Goal: Task Accomplishment & Management: Manage account settings

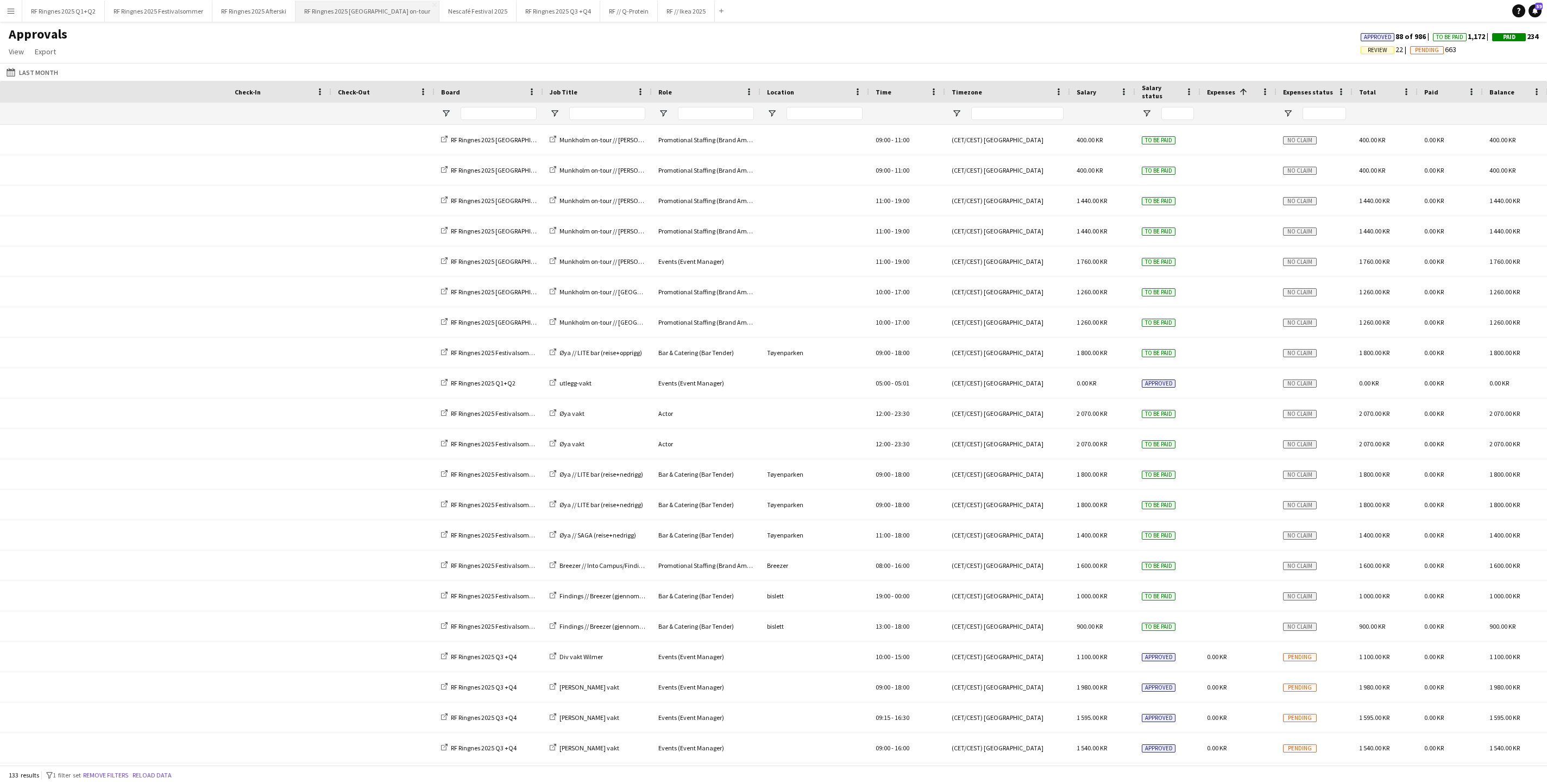
scroll to position [0, 425]
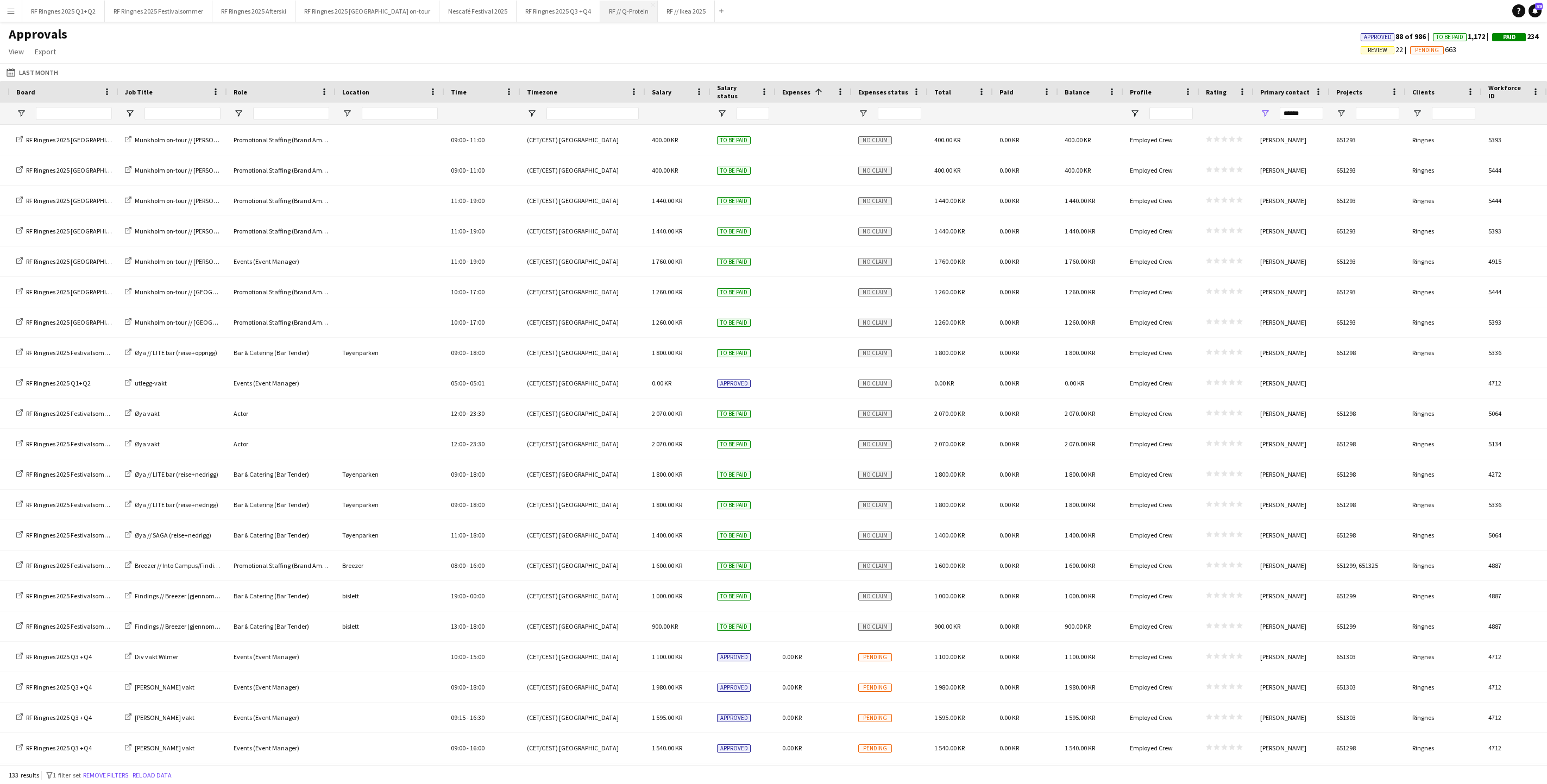
click at [658, 10] on button "RF // Q-Protein Close" at bounding box center [629, 11] width 58 height 21
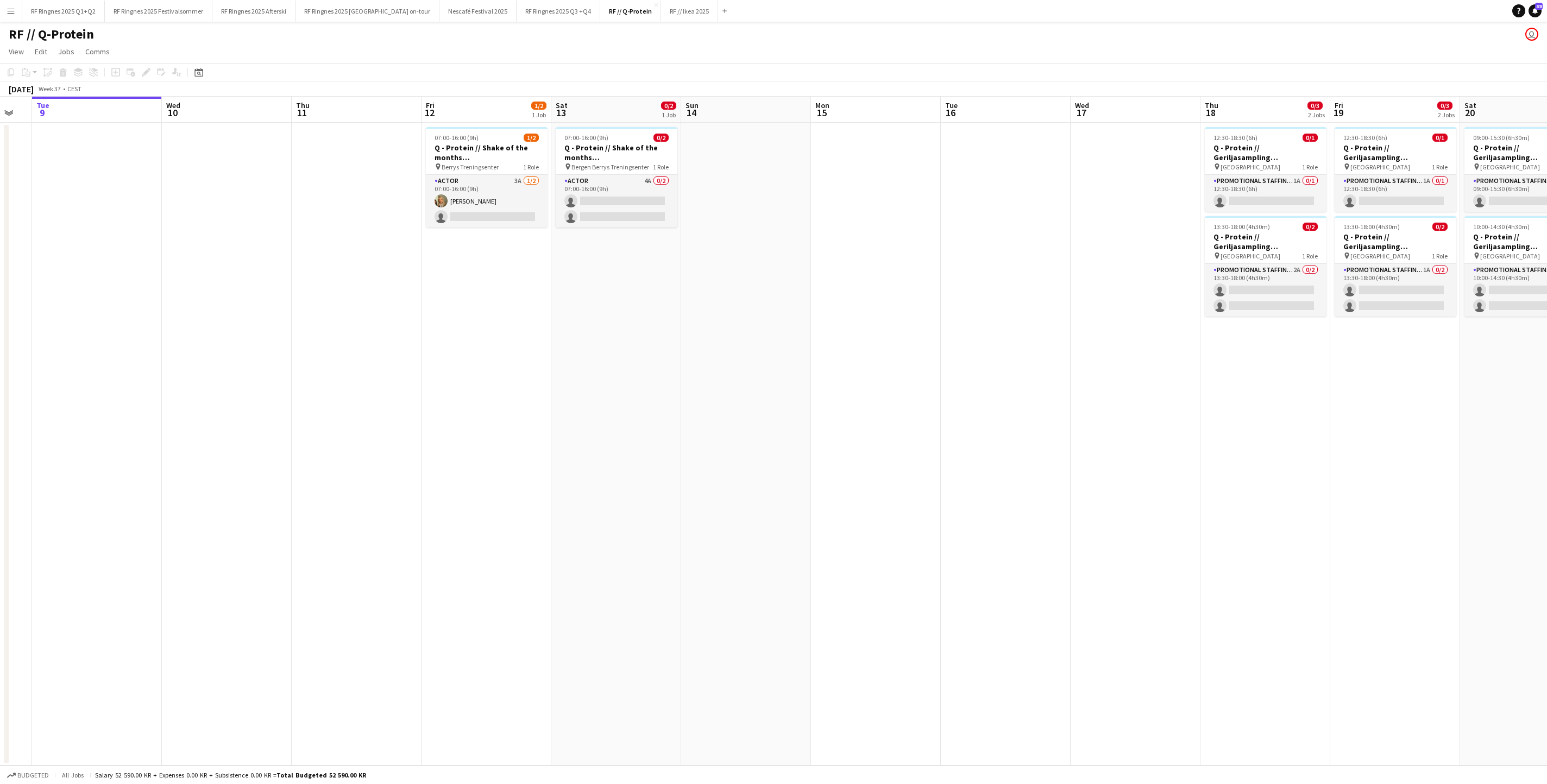
scroll to position [0, 325]
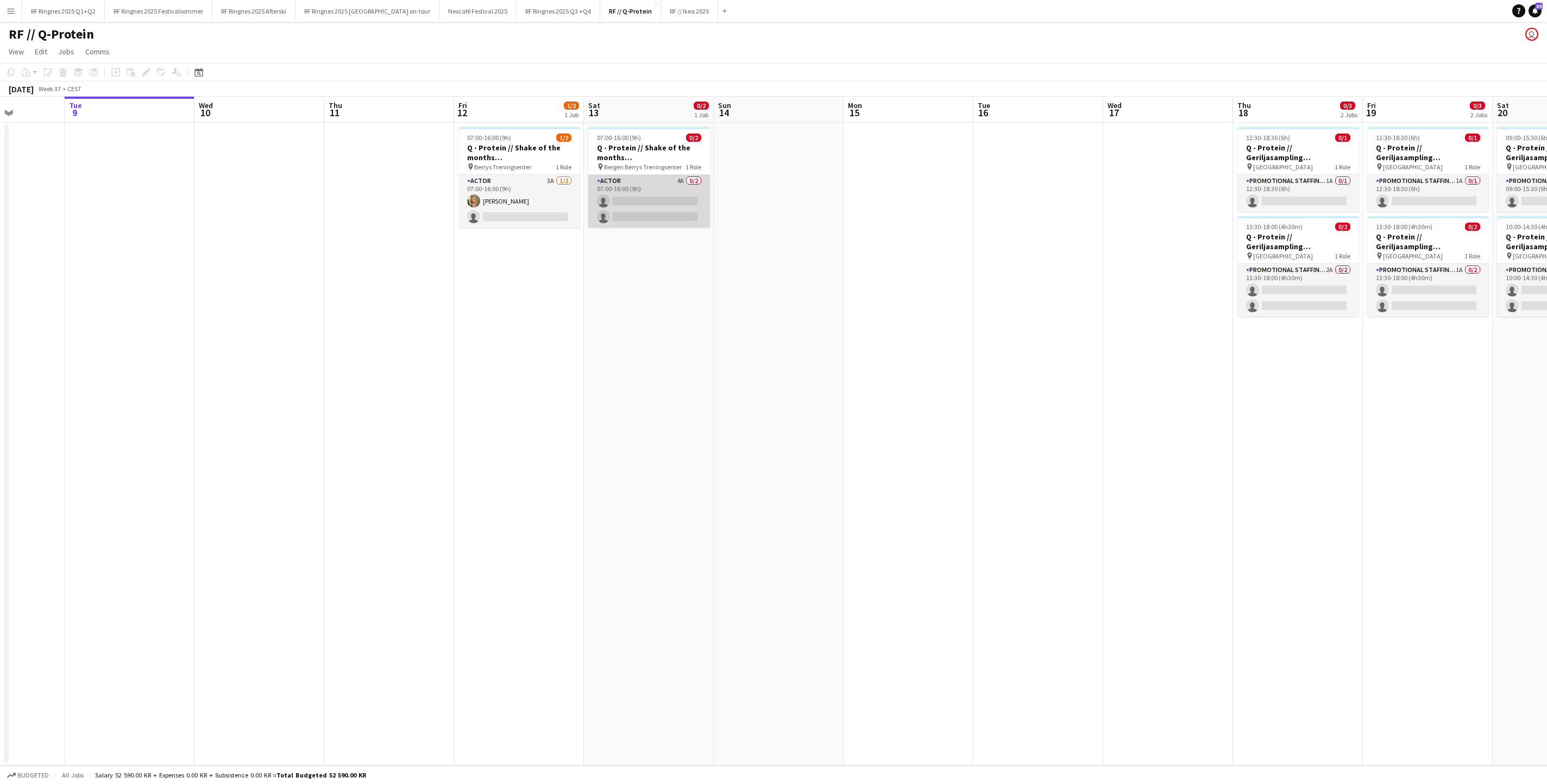
click at [641, 205] on app-card-role "Actor 4A 0/2 07:00-16:00 (9h) single-neutral-actions single-neutral-actions" at bounding box center [649, 201] width 122 height 53
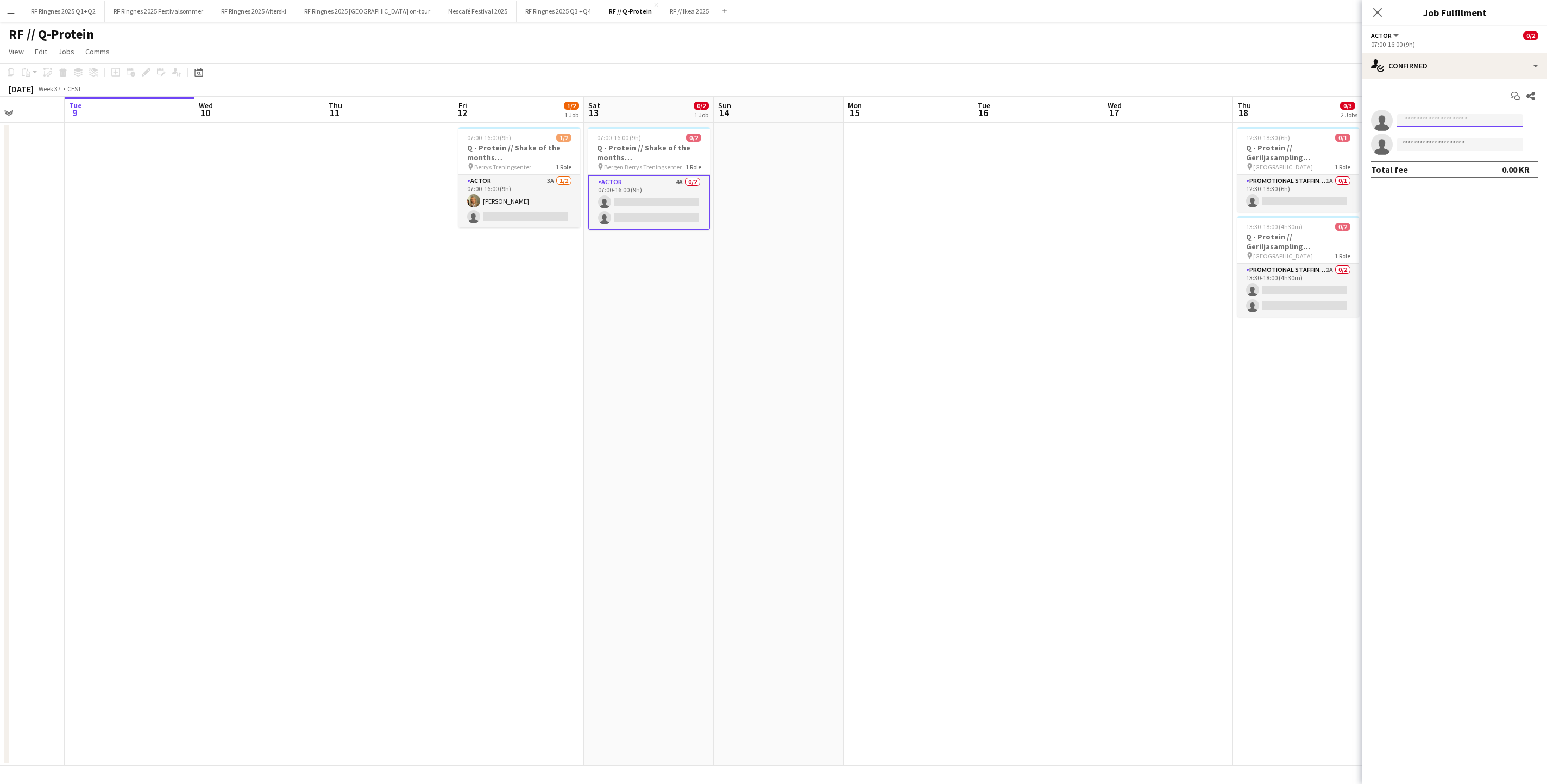
click at [1488, 126] on input at bounding box center [1460, 121] width 126 height 13
type input "******"
click at [1479, 151] on span "[EMAIL_ADDRESS][DOMAIN_NAME]" at bounding box center [1460, 147] width 109 height 8
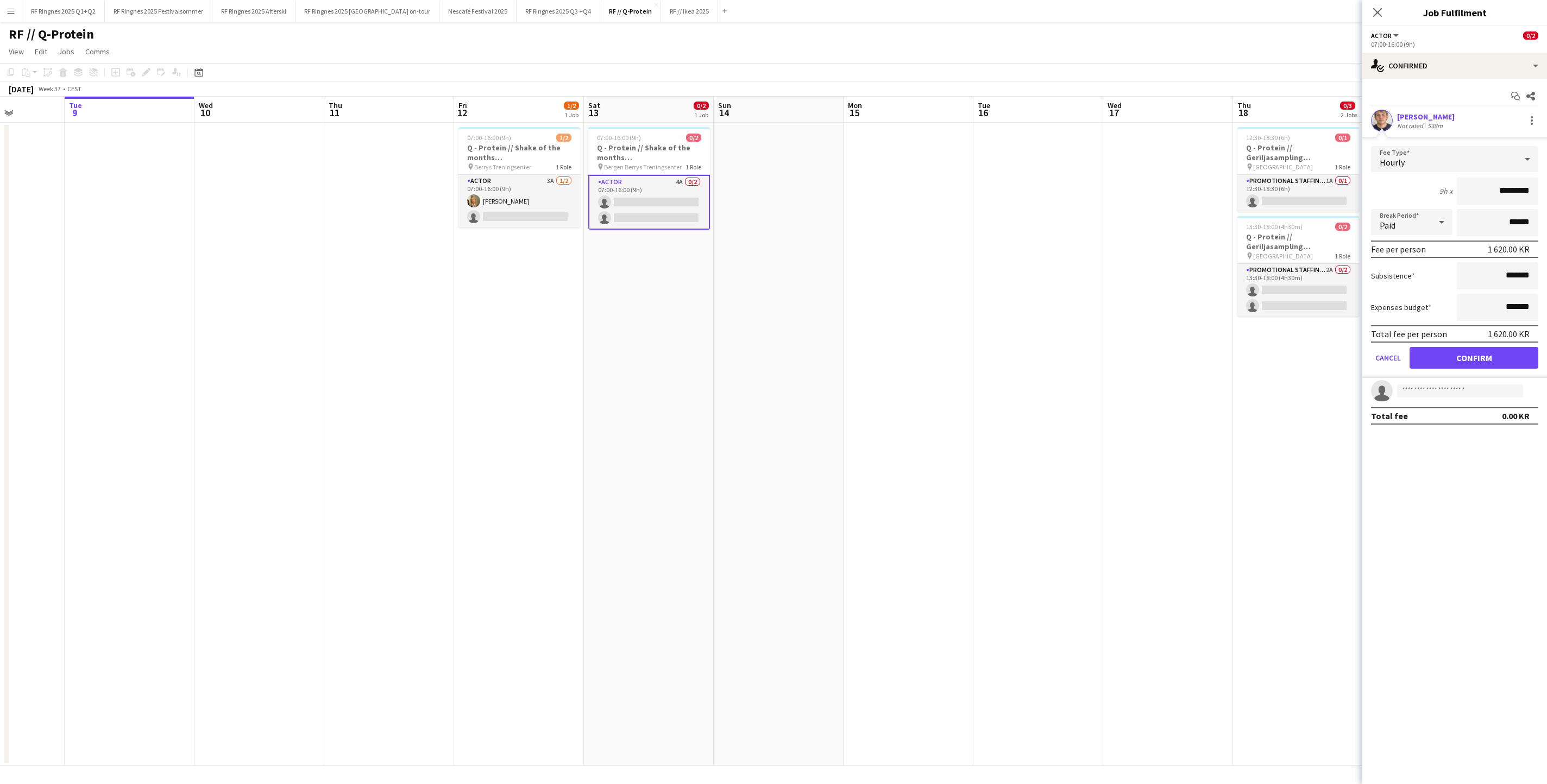
click at [1492, 368] on button "Confirm" at bounding box center [1474, 358] width 129 height 22
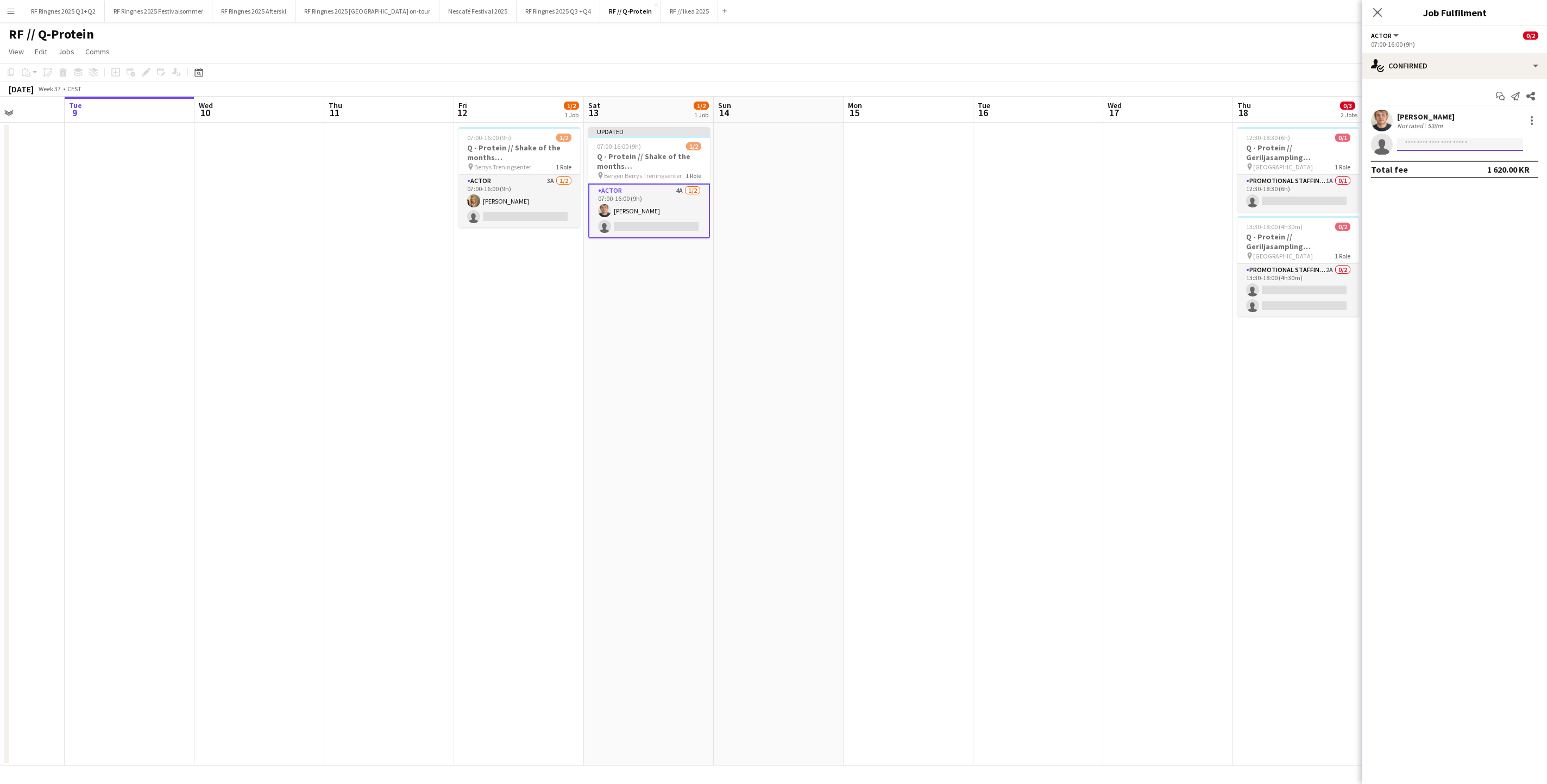
click at [1453, 145] on input at bounding box center [1460, 145] width 126 height 13
type input "**********"
click at [1450, 173] on span "[EMAIL_ADDRESS][DOMAIN_NAME]" at bounding box center [1460, 171] width 109 height 8
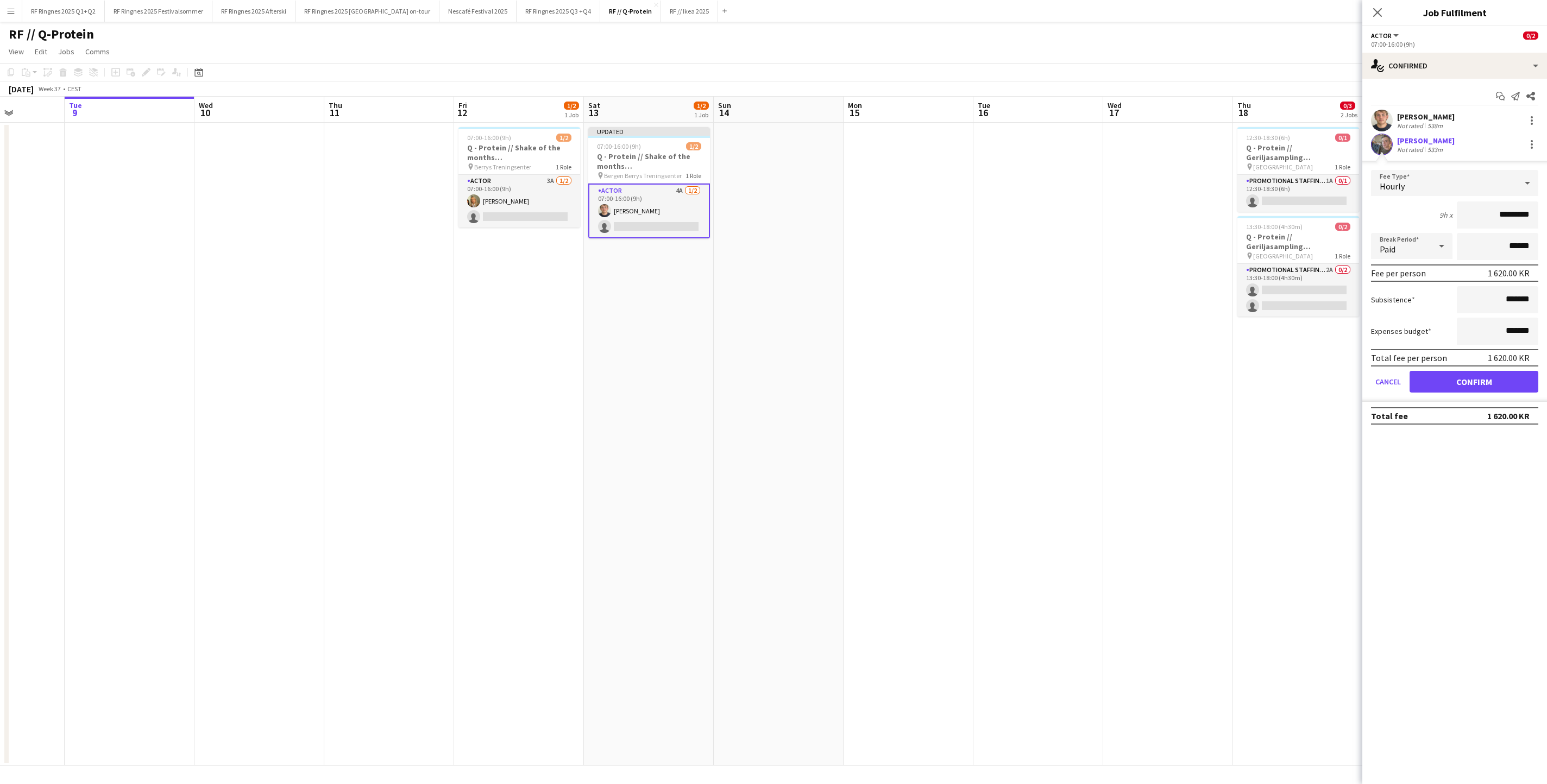
click at [1461, 381] on button "Confirm" at bounding box center [1474, 382] width 129 height 22
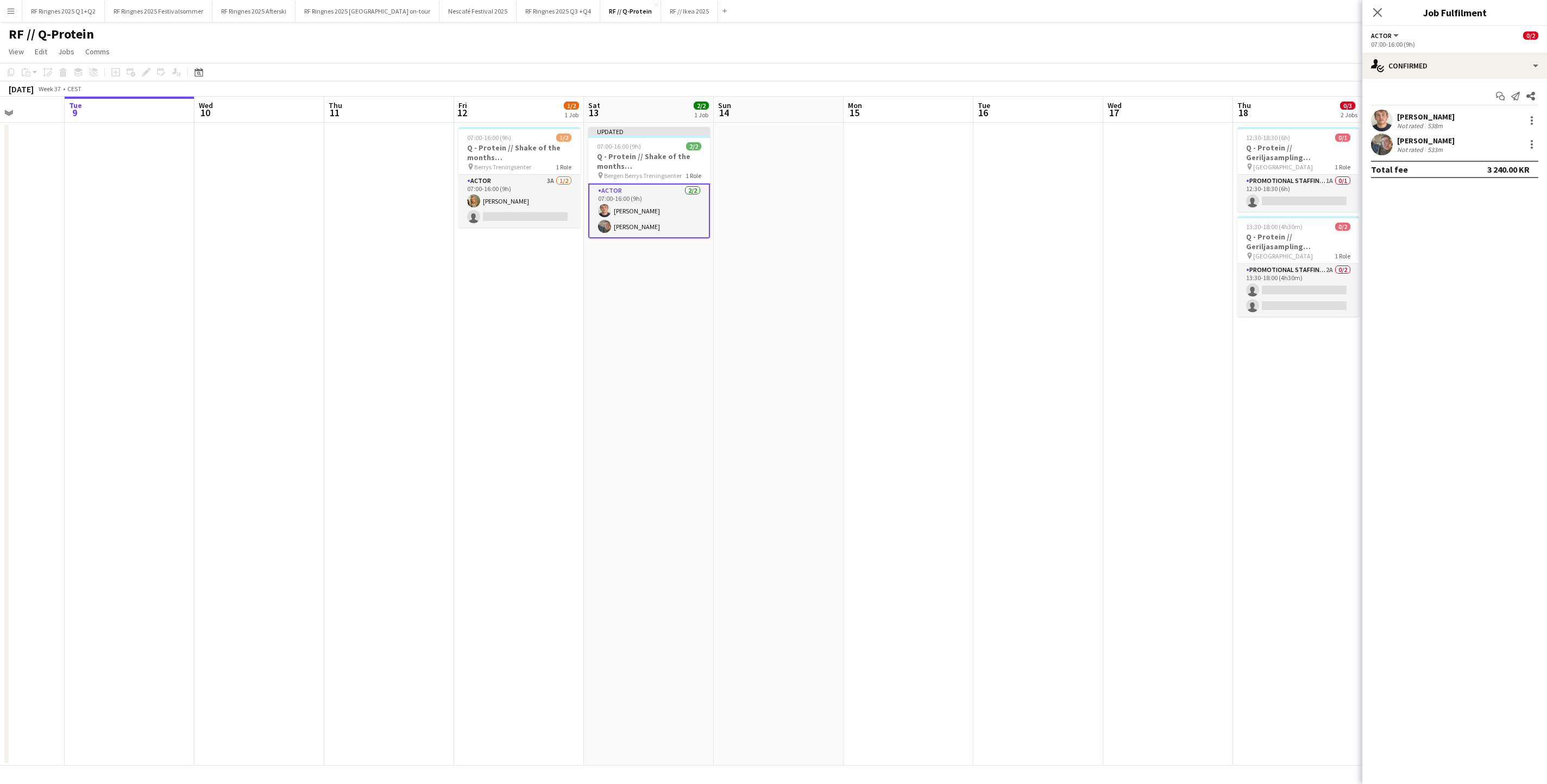
click at [837, 617] on app-date-cell at bounding box center [779, 444] width 130 height 643
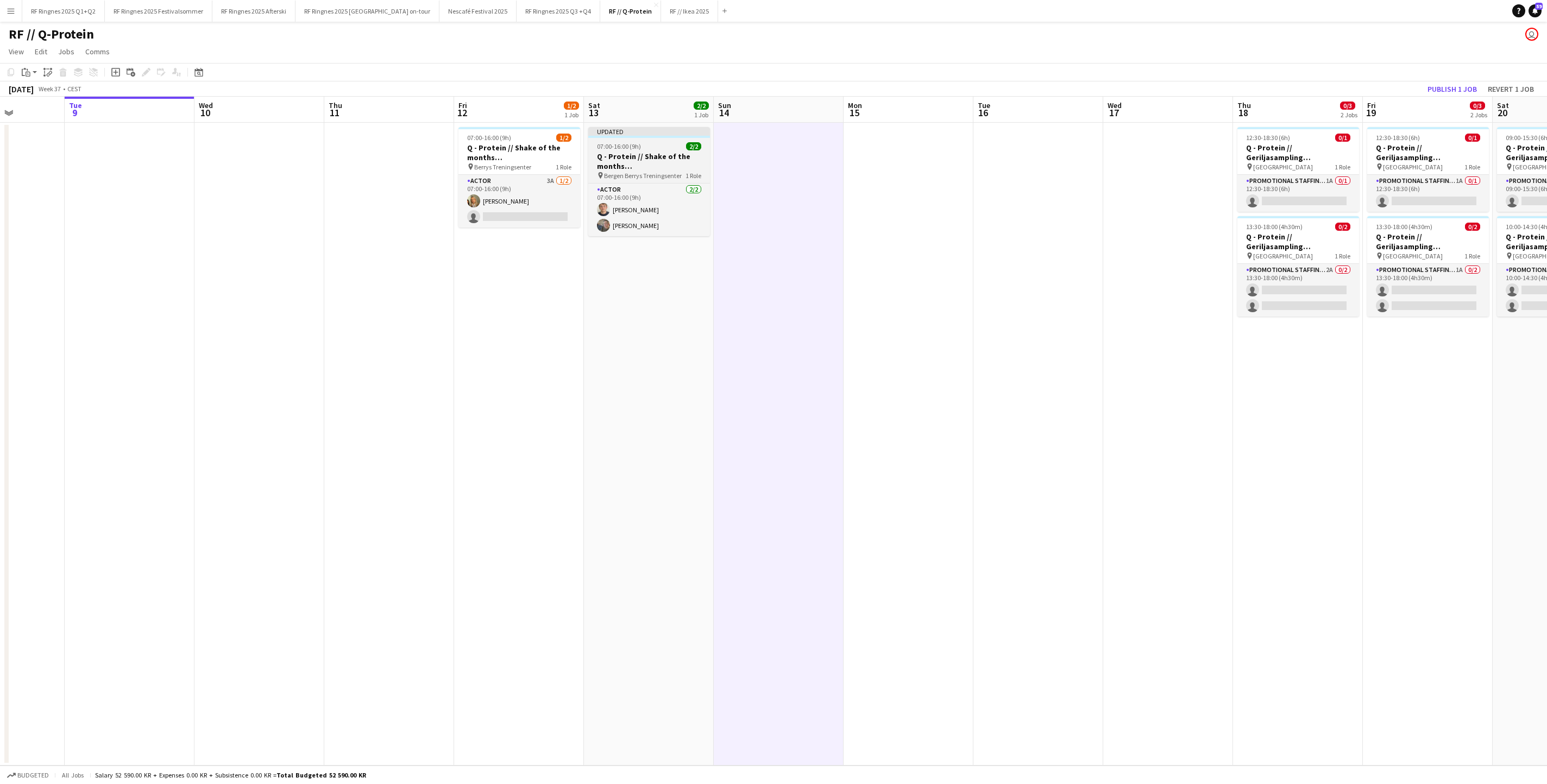
click at [653, 138] on div at bounding box center [649, 137] width 122 height 2
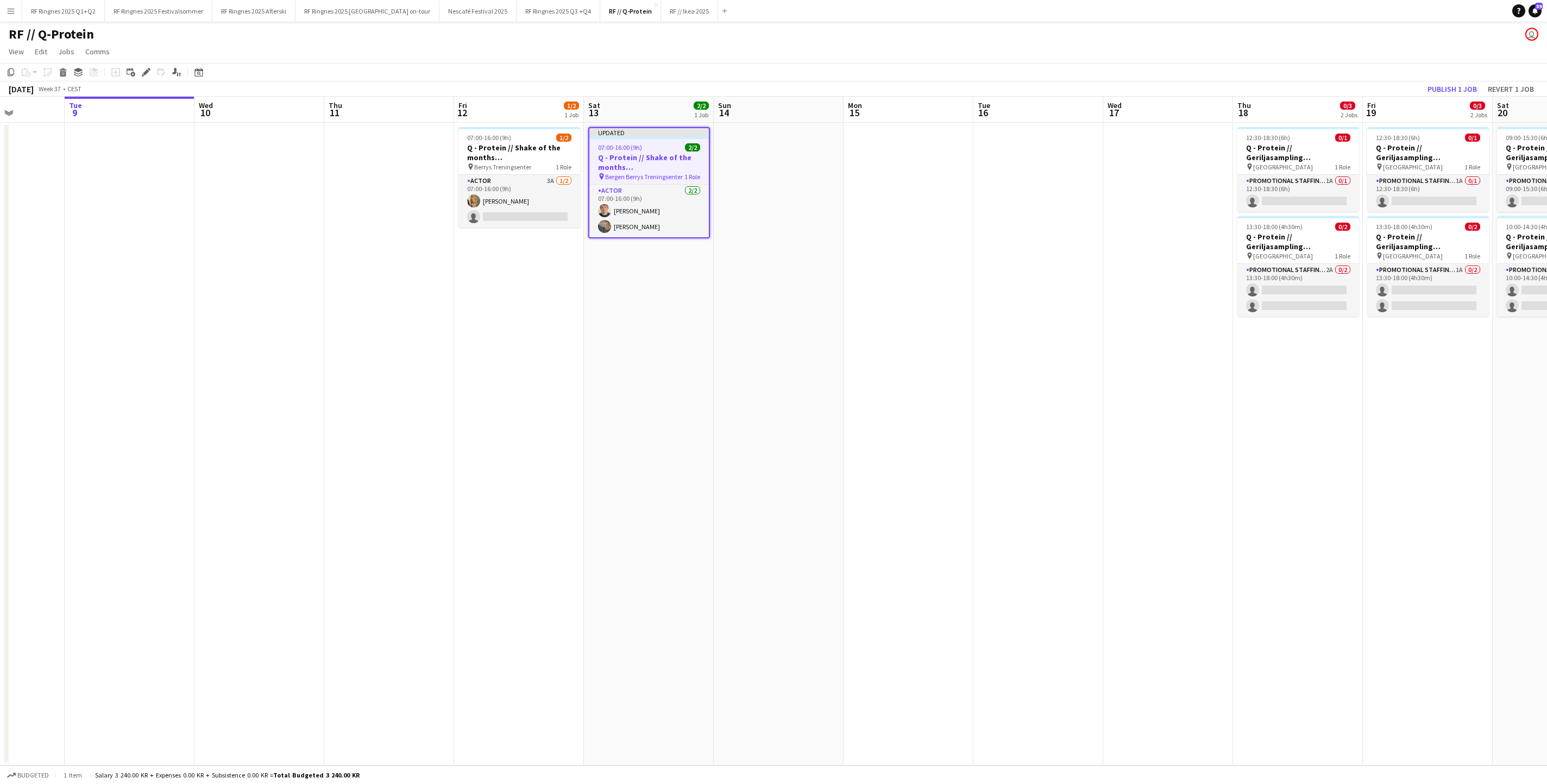
click at [1425, 99] on app-board-header-date "Fri 19 0/3 2 Jobs" at bounding box center [1427, 109] width 130 height 26
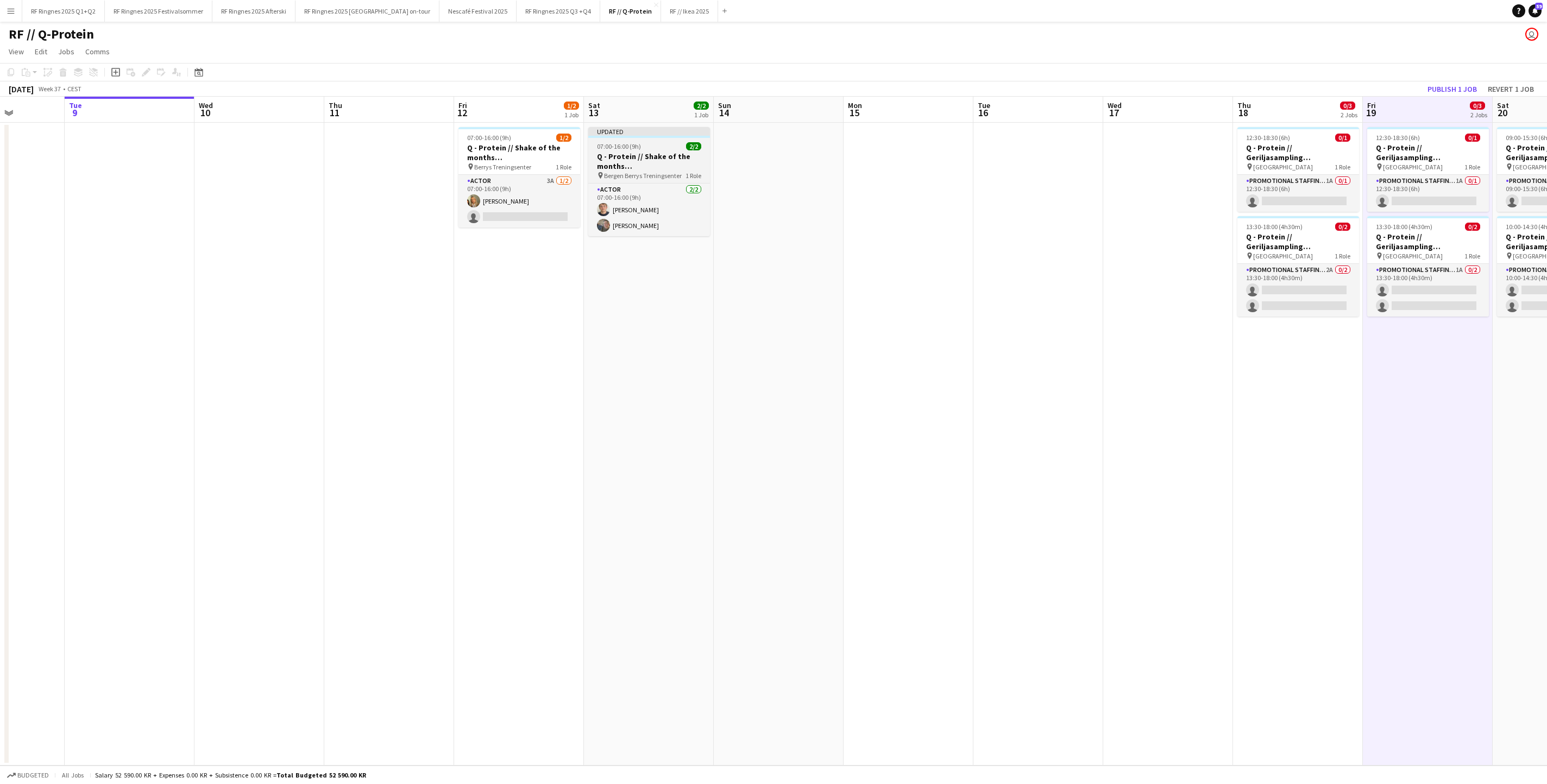
click at [634, 155] on h3 "Q - Protein // Shake of the months ([GEOGRAPHIC_DATA])" at bounding box center [649, 161] width 122 height 20
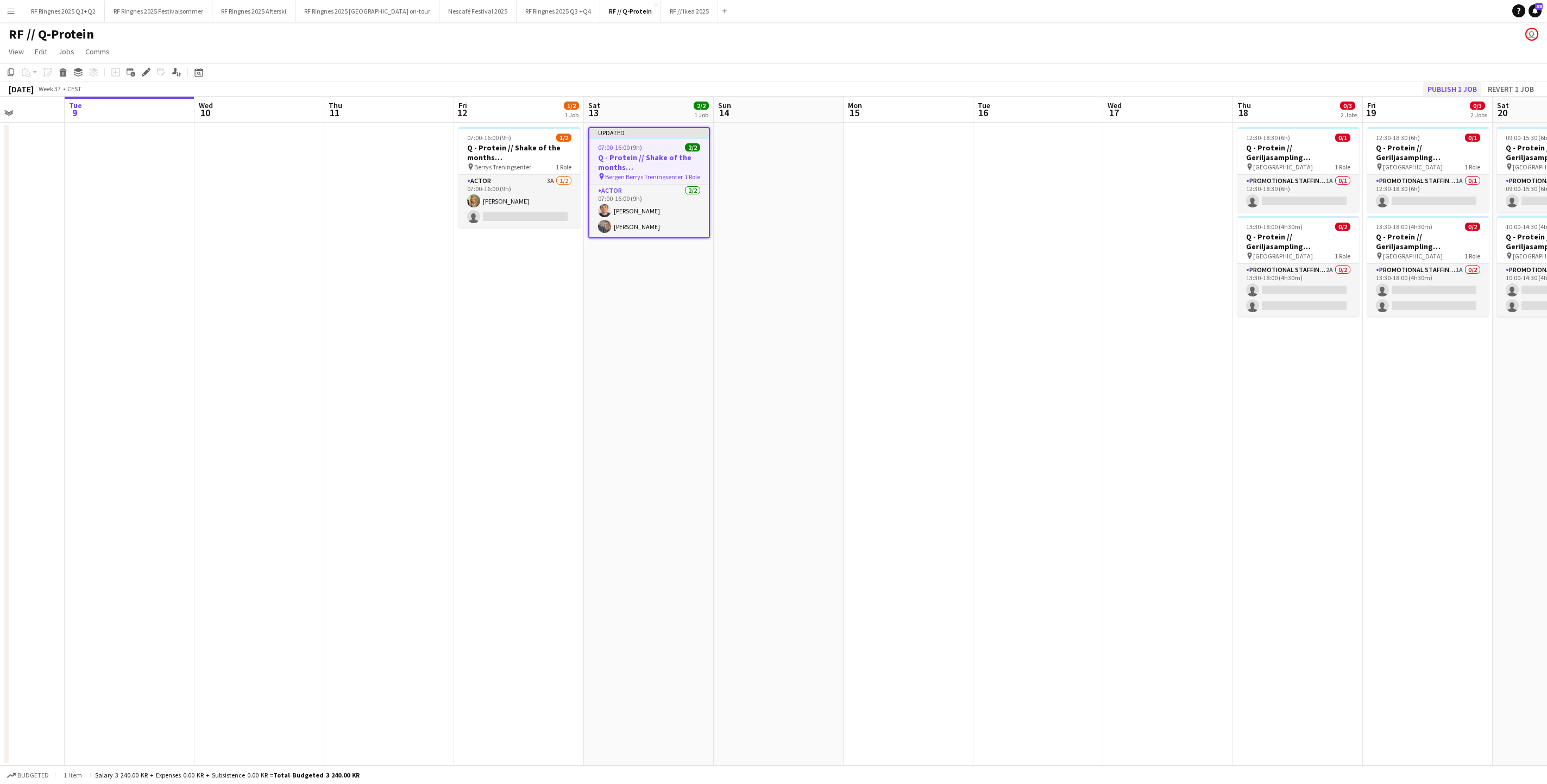
click at [1427, 86] on button "Publish 1 job" at bounding box center [1452, 89] width 58 height 14
click at [519, 208] on app-card-role "Actor 3A [DATE] 07:00-16:00 (9h) [PERSON_NAME] single-neutral-actions" at bounding box center [519, 201] width 122 height 53
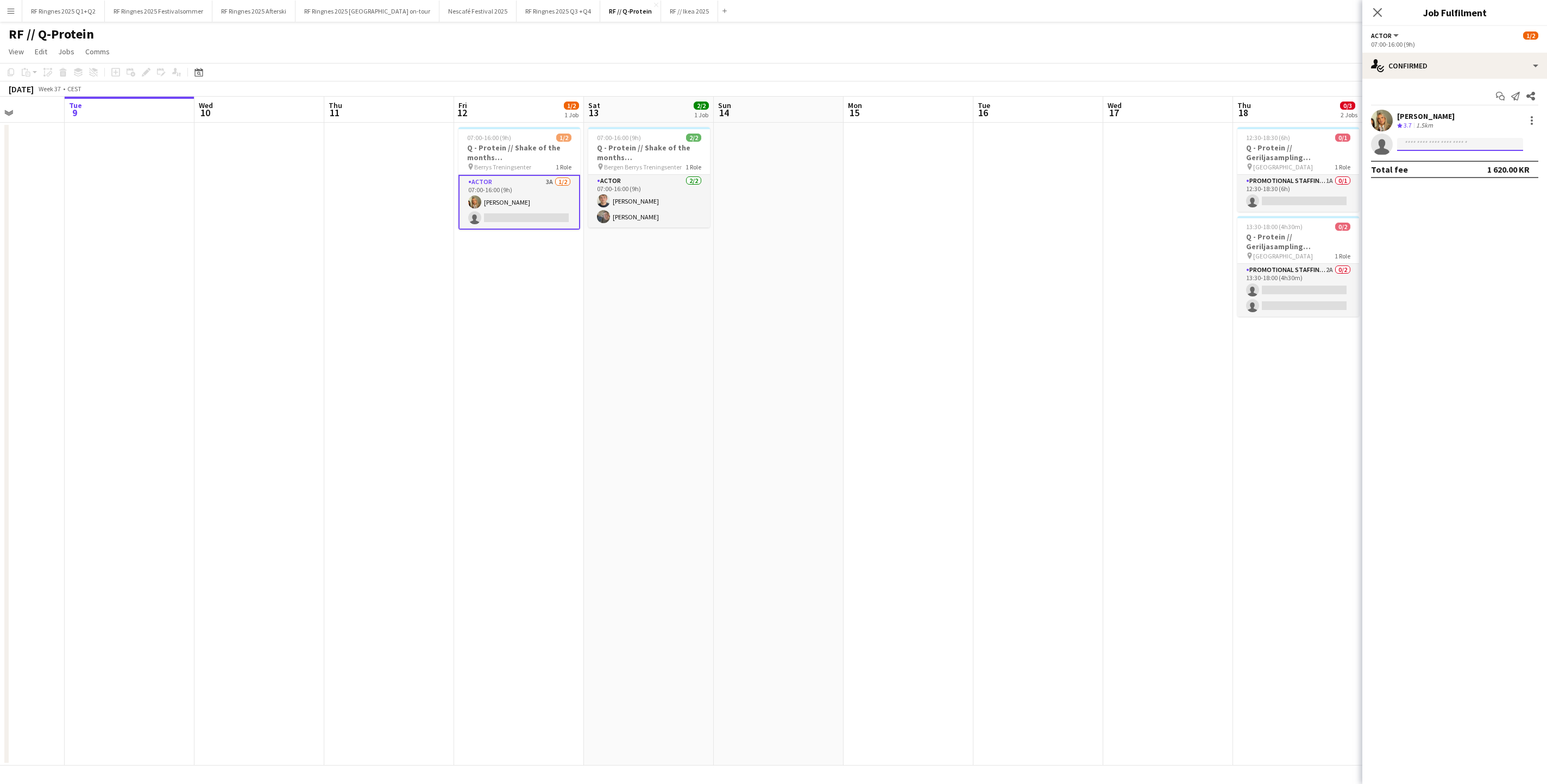
click at [1485, 145] on input at bounding box center [1460, 145] width 126 height 13
type input "****"
click at [1470, 228] on span "[EMAIL_ADDRESS][DOMAIN_NAME]" at bounding box center [1460, 223] width 109 height 8
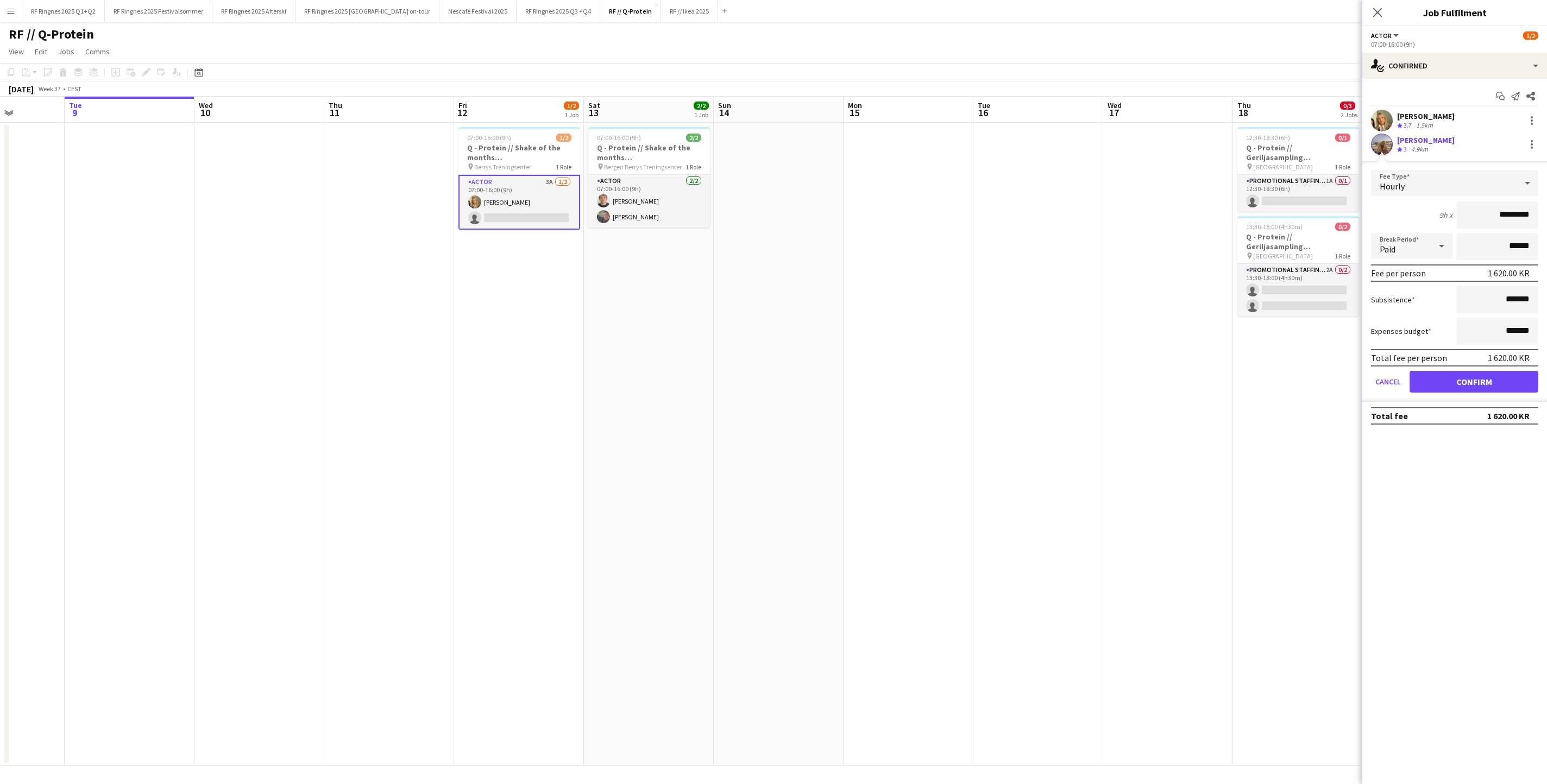
click at [1383, 149] on app-user-avatar at bounding box center [1382, 145] width 22 height 22
click at [1415, 142] on div "[PERSON_NAME]" at bounding box center [1426, 140] width 58 height 10
click at [1381, 146] on app-user-avatar at bounding box center [1382, 145] width 22 height 22
click at [1196, 466] on app-date-cell at bounding box center [1168, 444] width 130 height 643
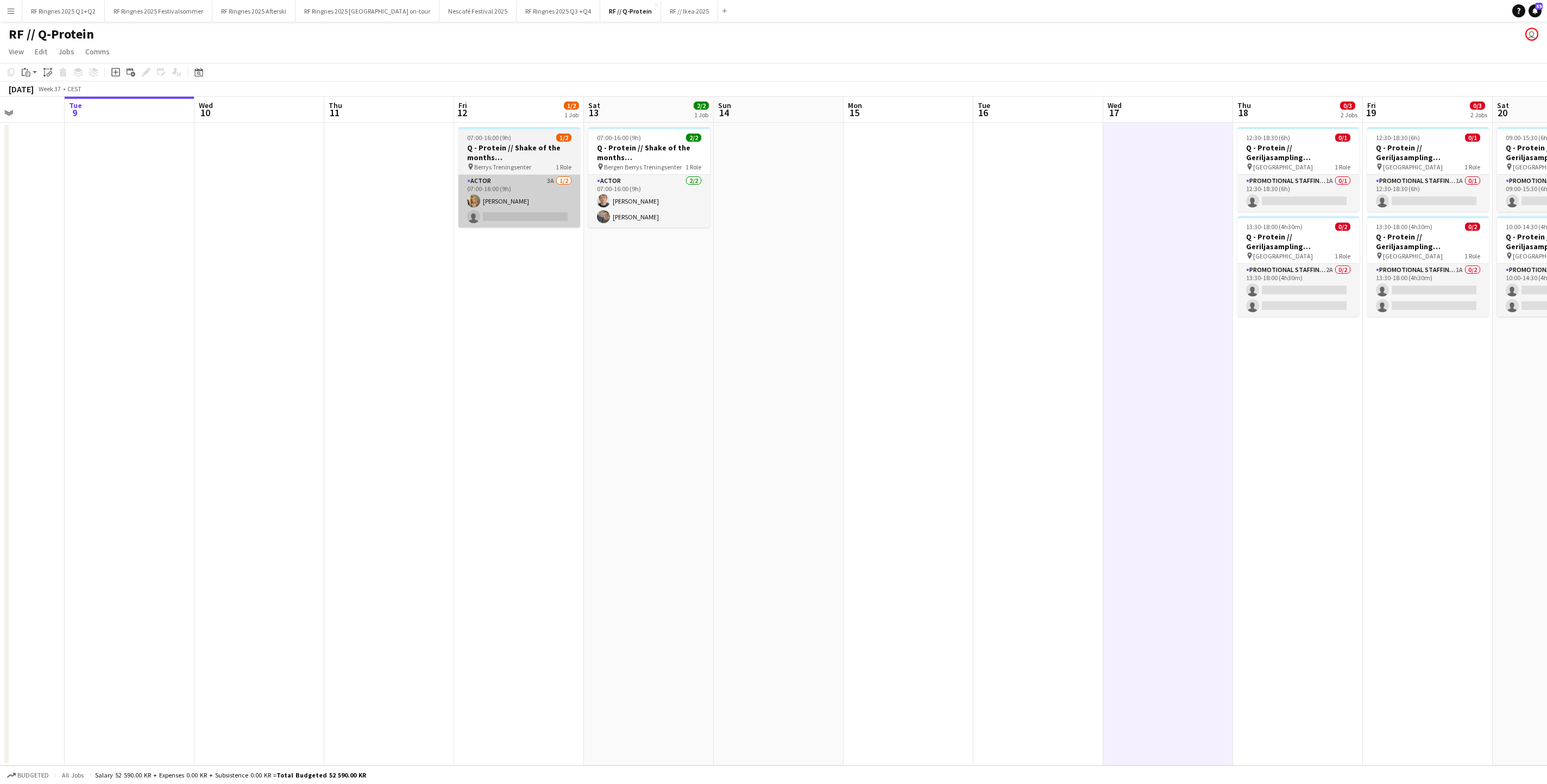
click at [514, 199] on app-card-role "Actor 3A [DATE] 07:00-16:00 (9h) [PERSON_NAME] single-neutral-actions" at bounding box center [519, 201] width 122 height 53
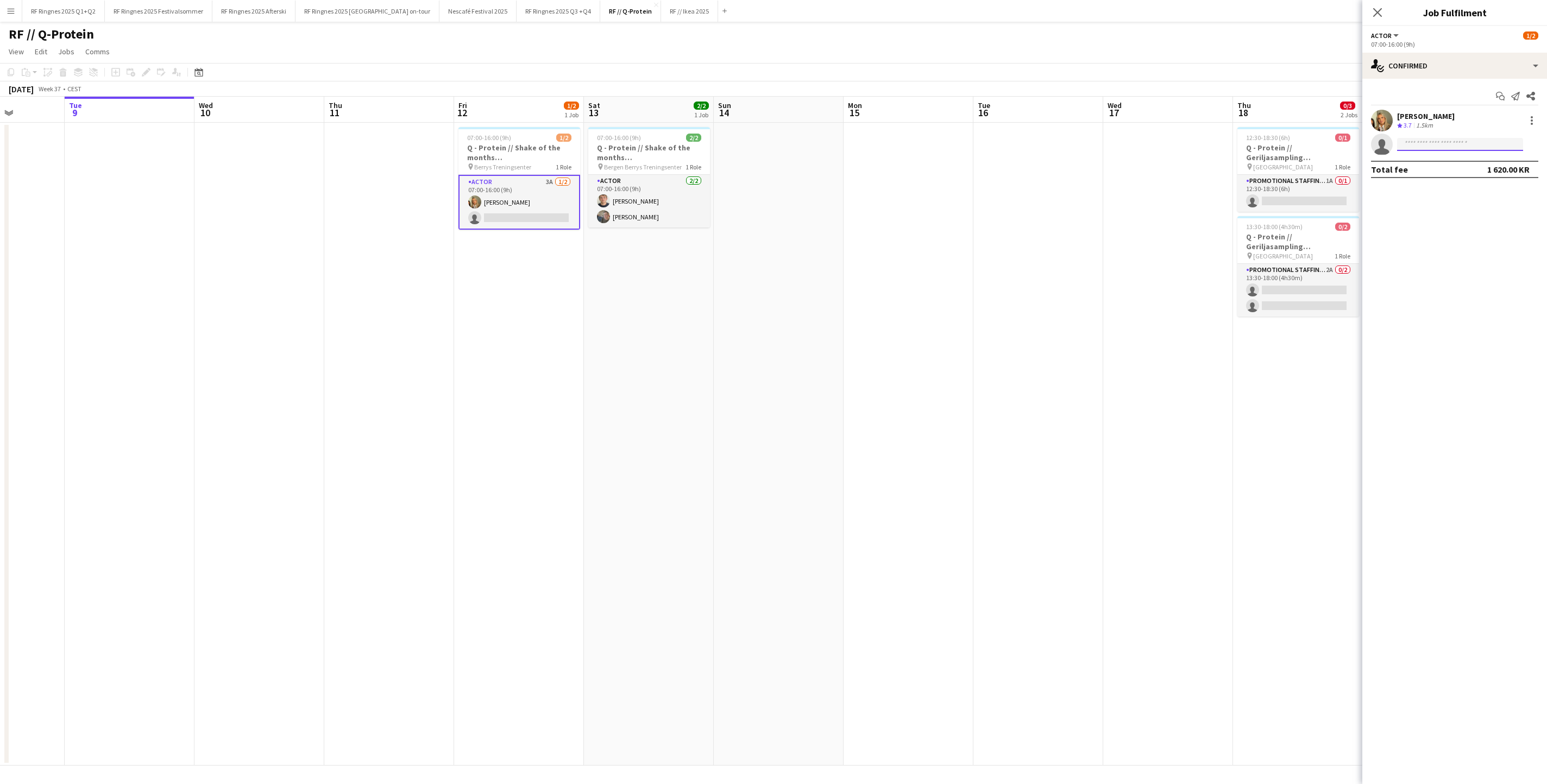
click at [1458, 148] on input at bounding box center [1460, 145] width 126 height 13
click at [1382, 118] on app-user-avatar at bounding box center [1382, 121] width 22 height 22
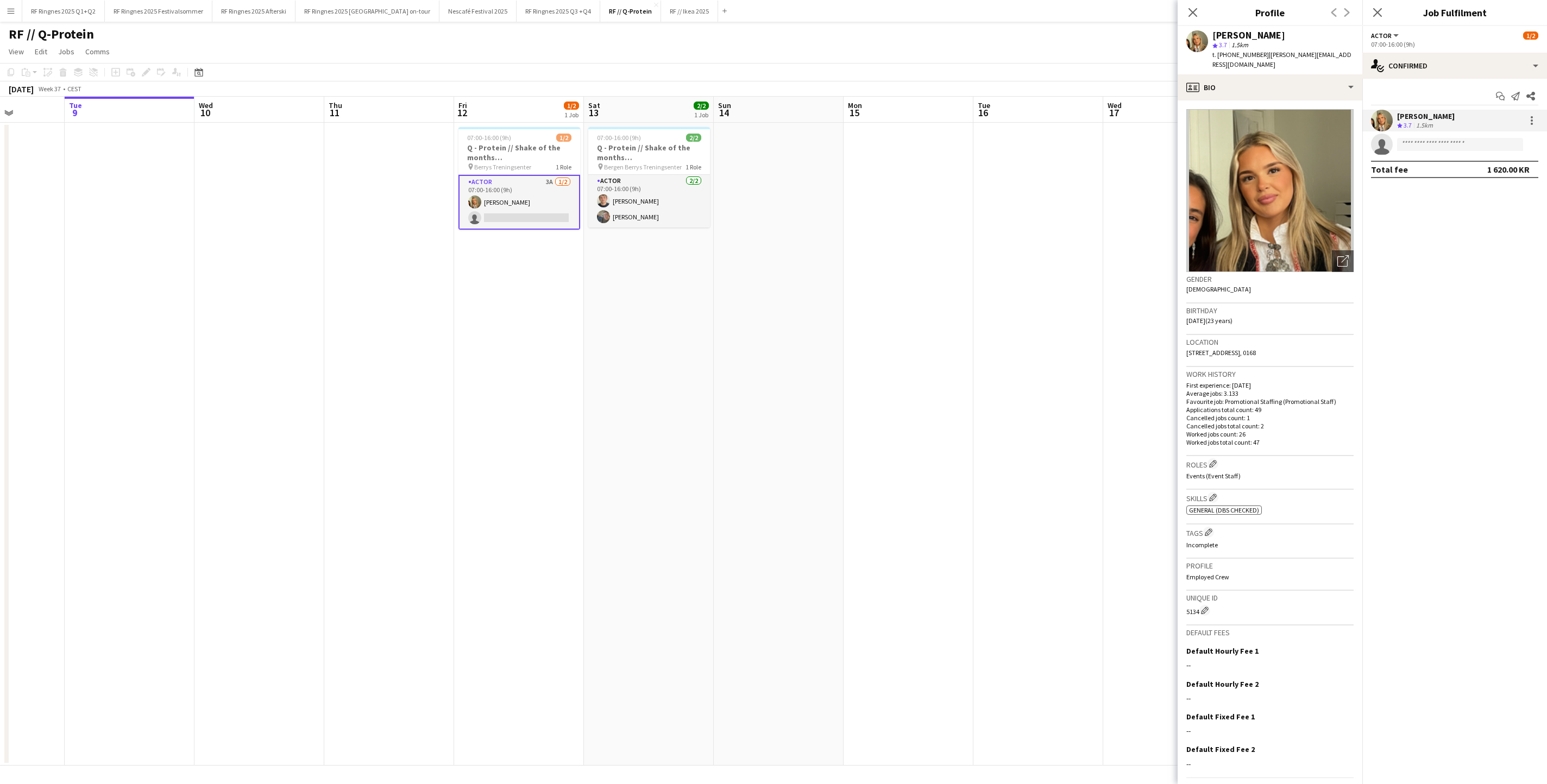
click at [1387, 150] on icon "single-neutral-actions" at bounding box center [1382, 146] width 22 height 25
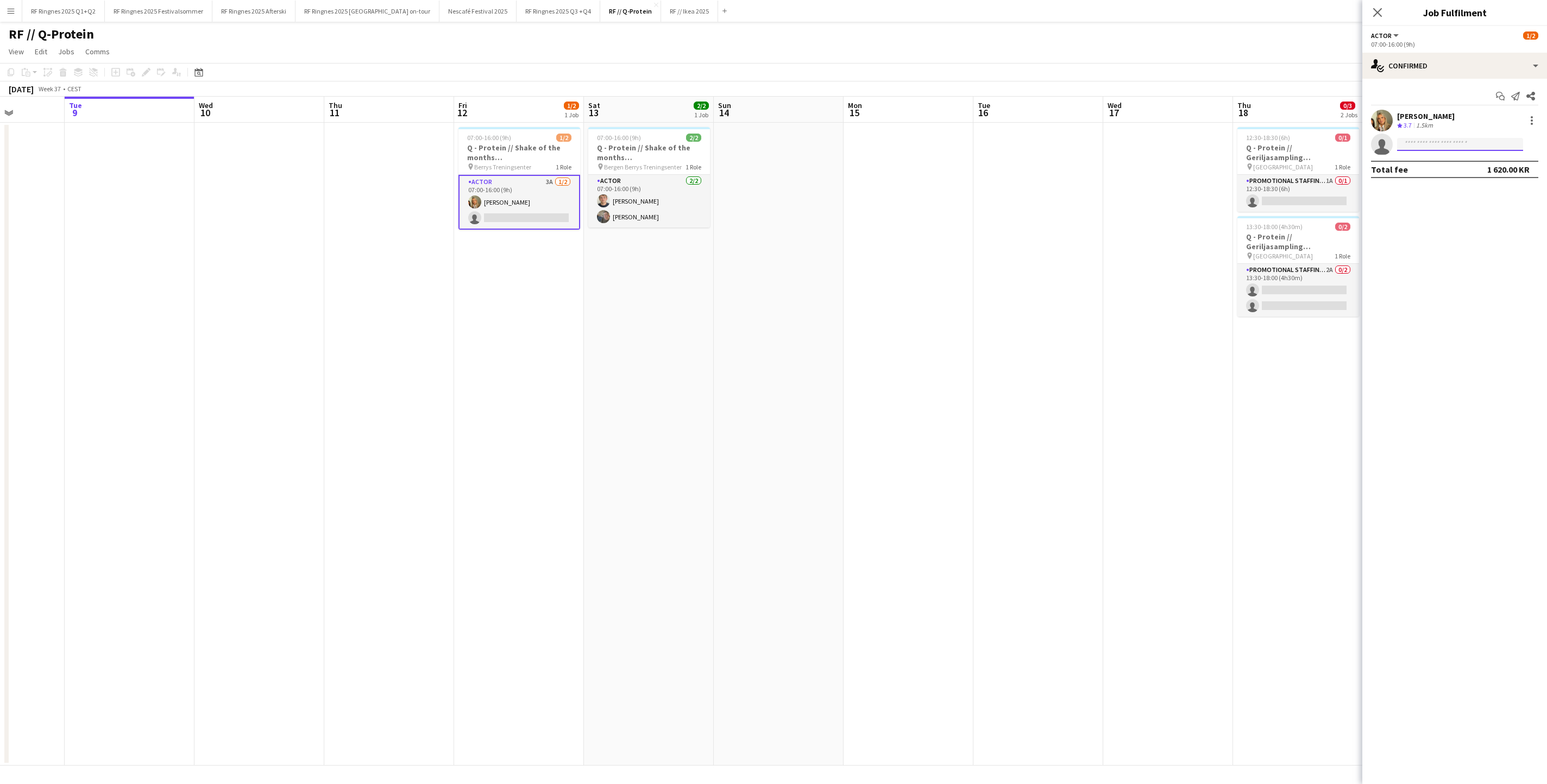
click at [1438, 148] on input at bounding box center [1460, 145] width 126 height 13
type input "****"
click at [1445, 236] on span "[PHONE_NUMBER]" at bounding box center [1460, 232] width 109 height 8
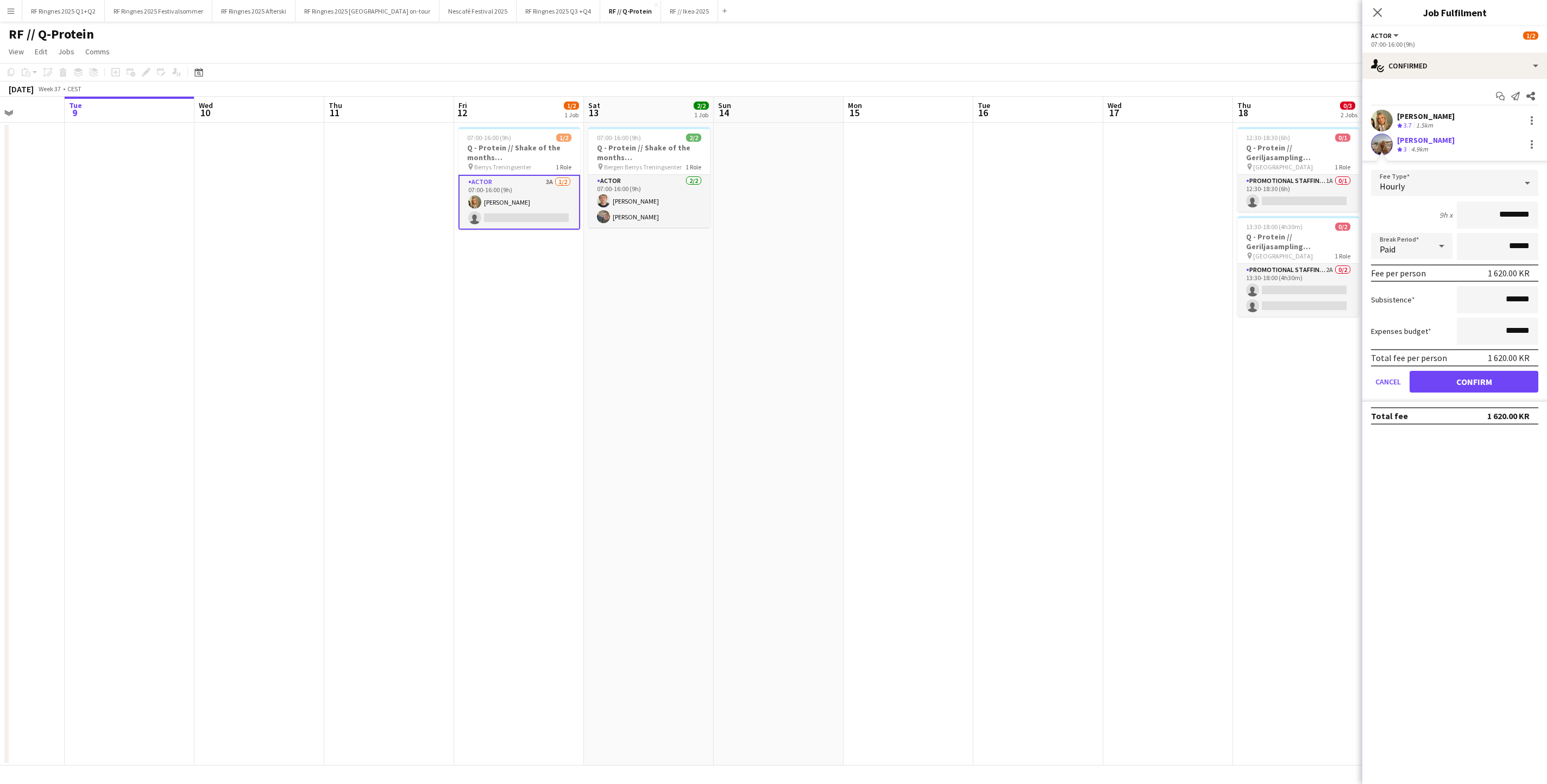
click at [1379, 148] on app-user-avatar at bounding box center [1382, 145] width 22 height 22
click at [1500, 393] on button "Confirm" at bounding box center [1474, 382] width 129 height 22
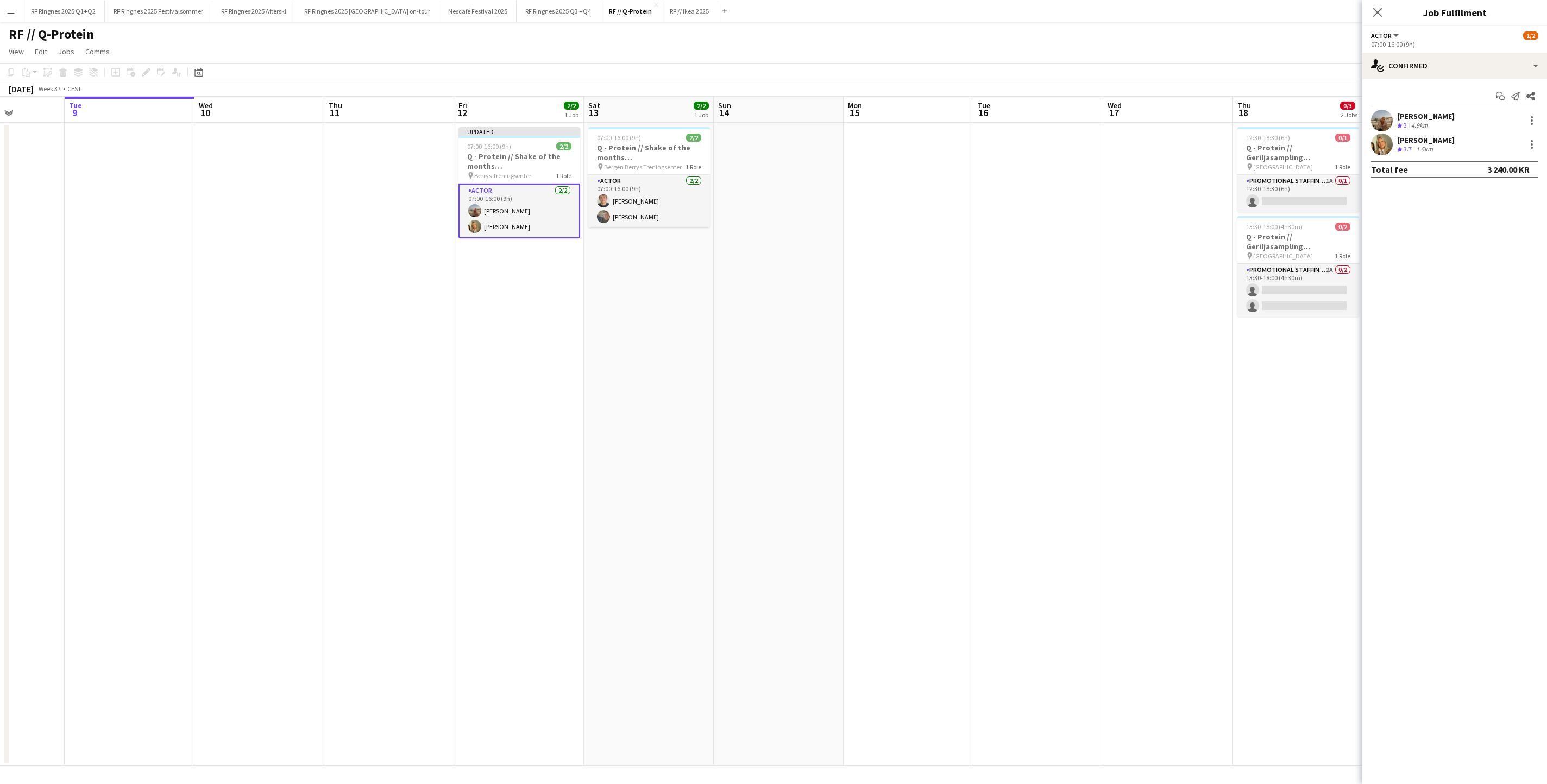
click at [1383, 118] on app-user-avatar at bounding box center [1382, 121] width 22 height 22
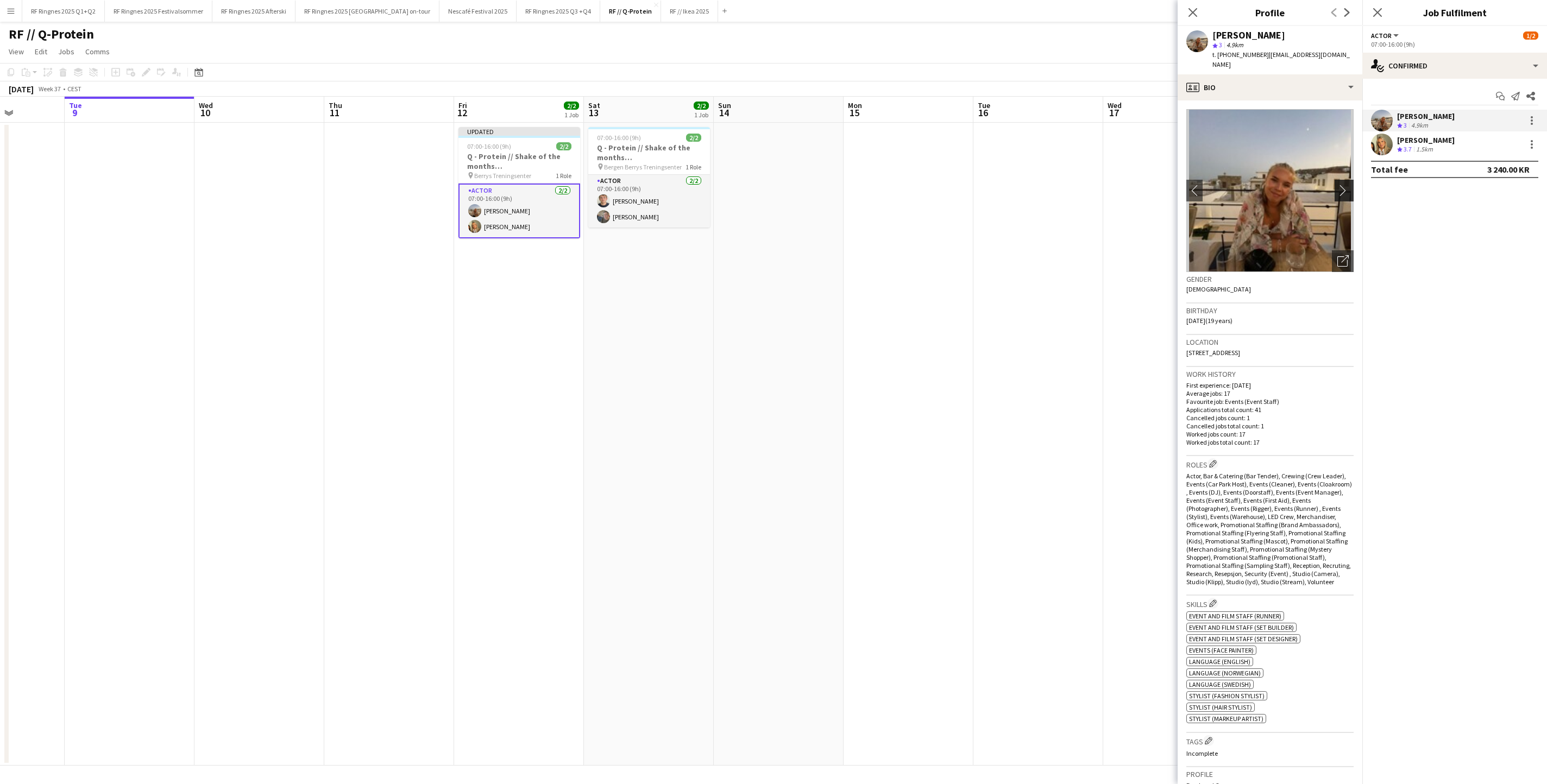
click at [1346, 193] on app-icon "chevron-right" at bounding box center [1346, 190] width 17 height 11
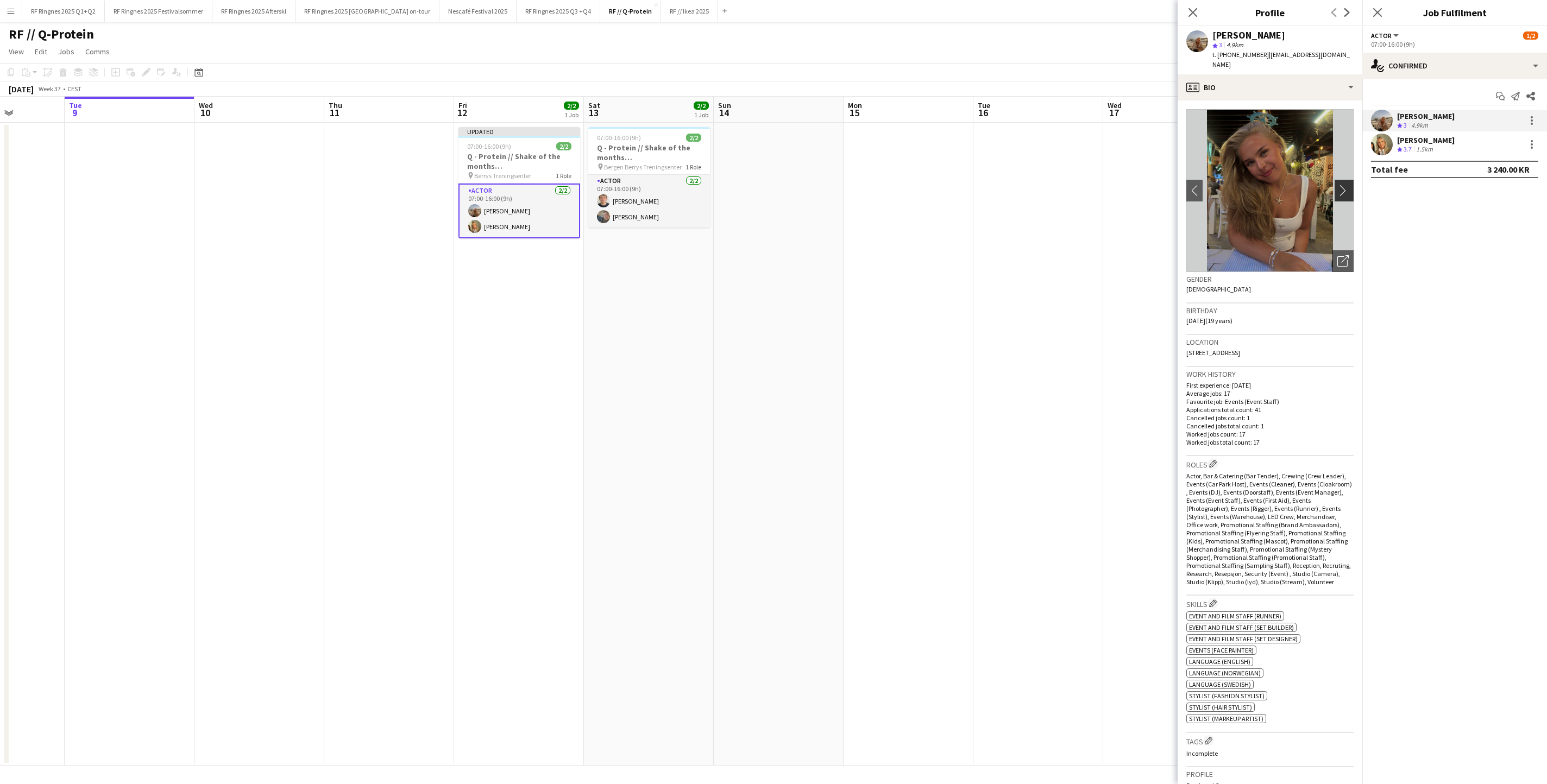
click at [1346, 193] on app-icon "chevron-right" at bounding box center [1346, 190] width 17 height 11
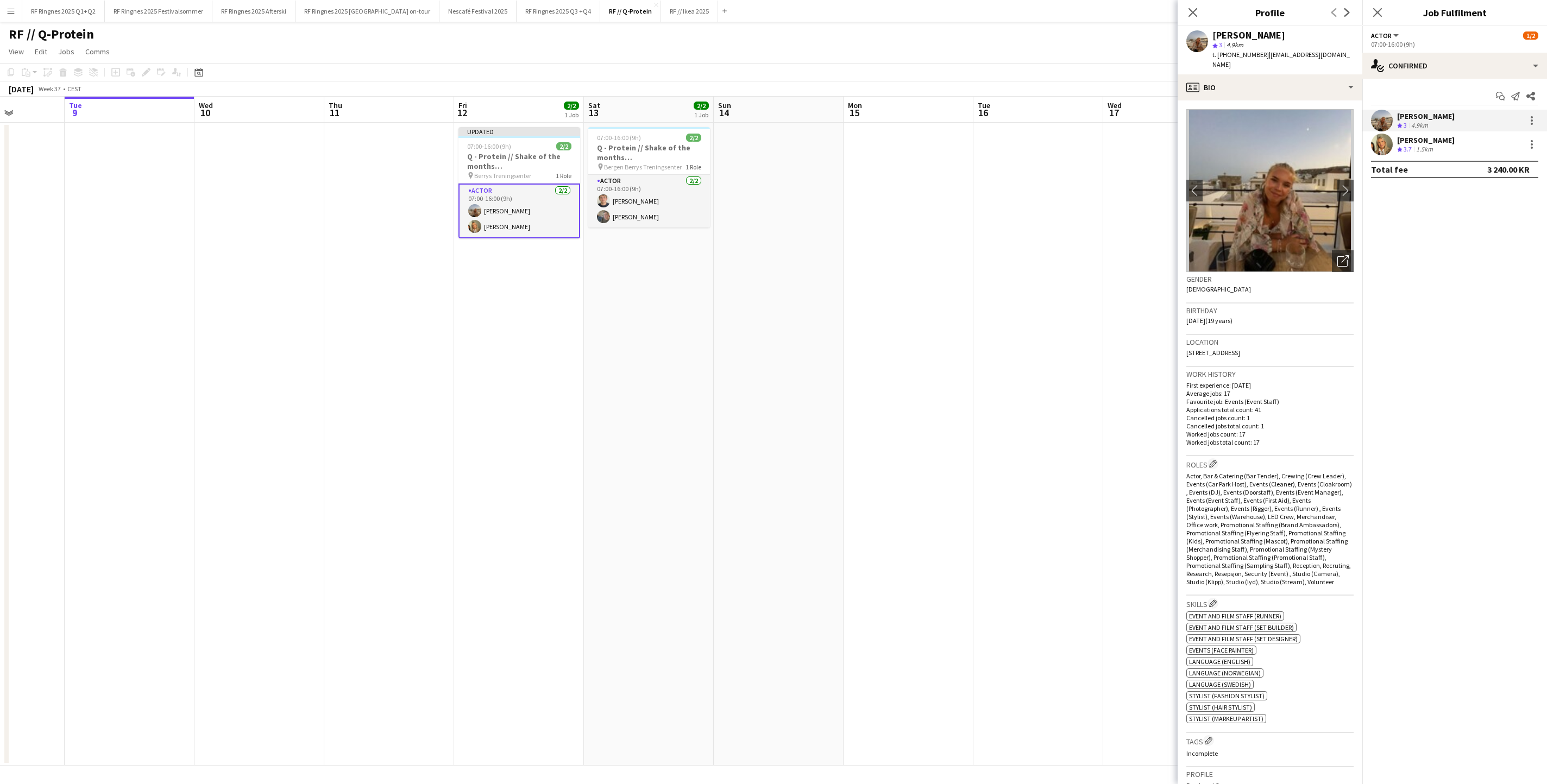
click at [805, 304] on app-date-cell at bounding box center [779, 444] width 130 height 643
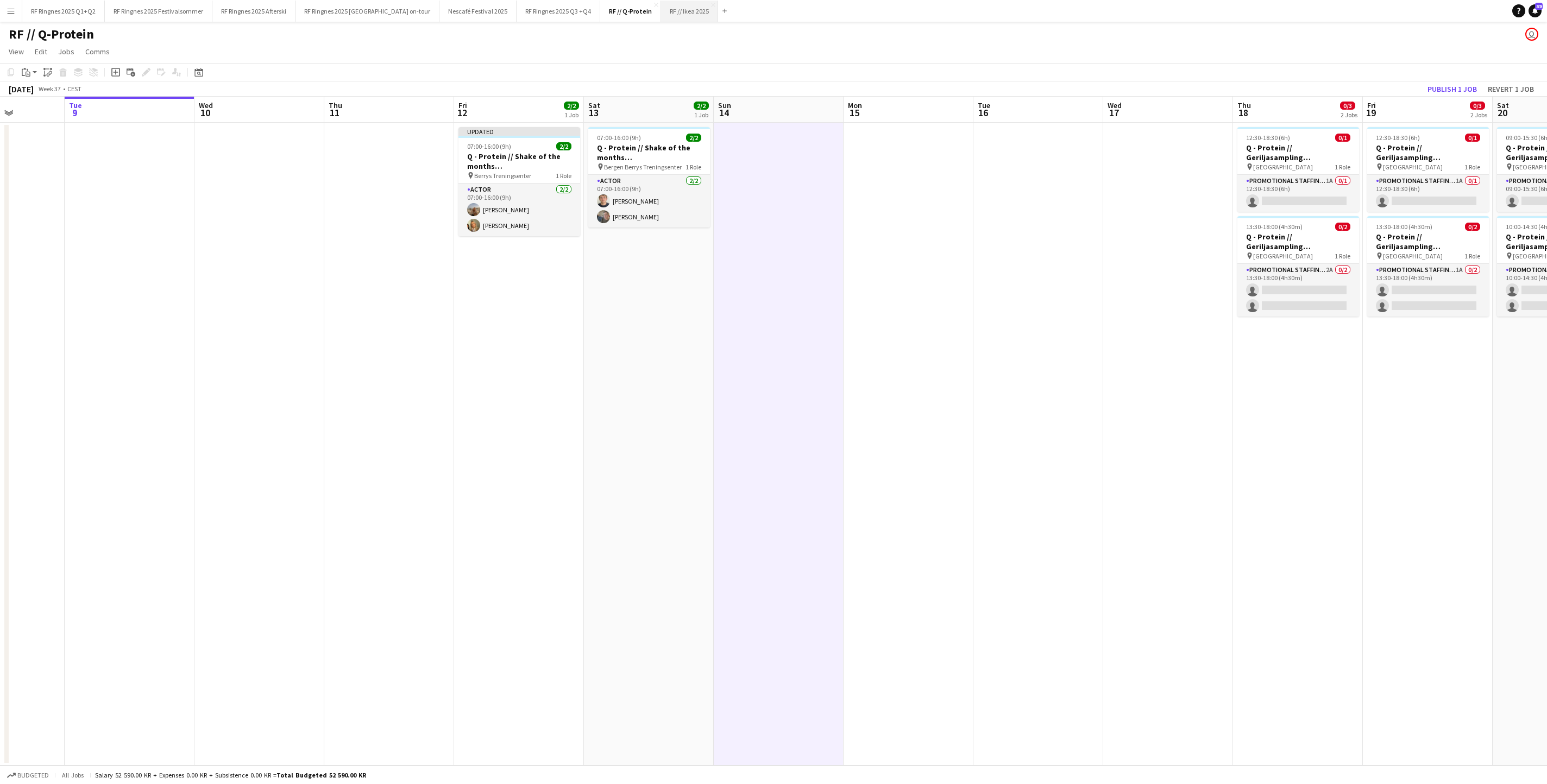
click at [718, 14] on button "RF // Ikea 2025 Close" at bounding box center [689, 11] width 57 height 21
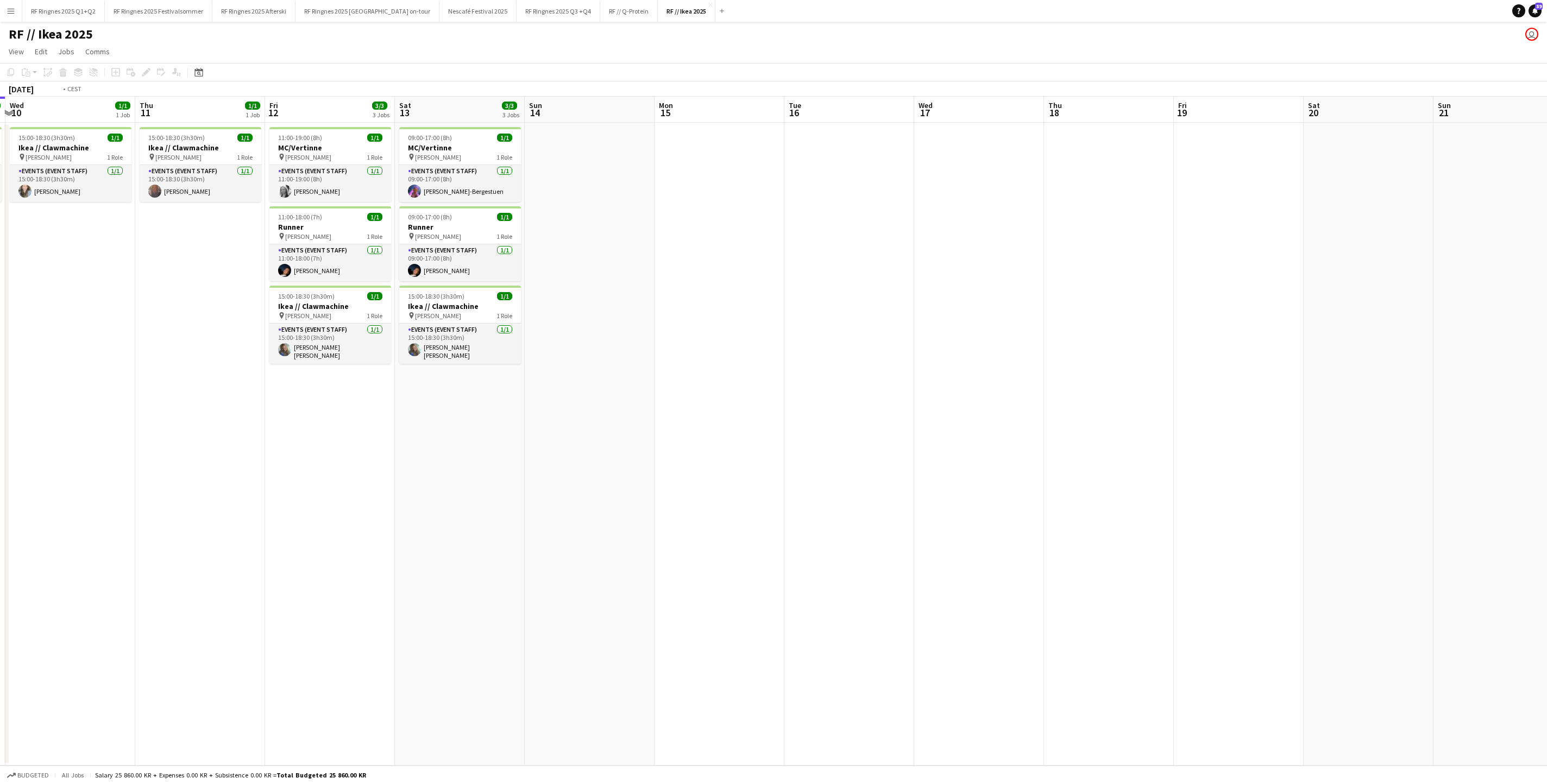
scroll to position [0, 241]
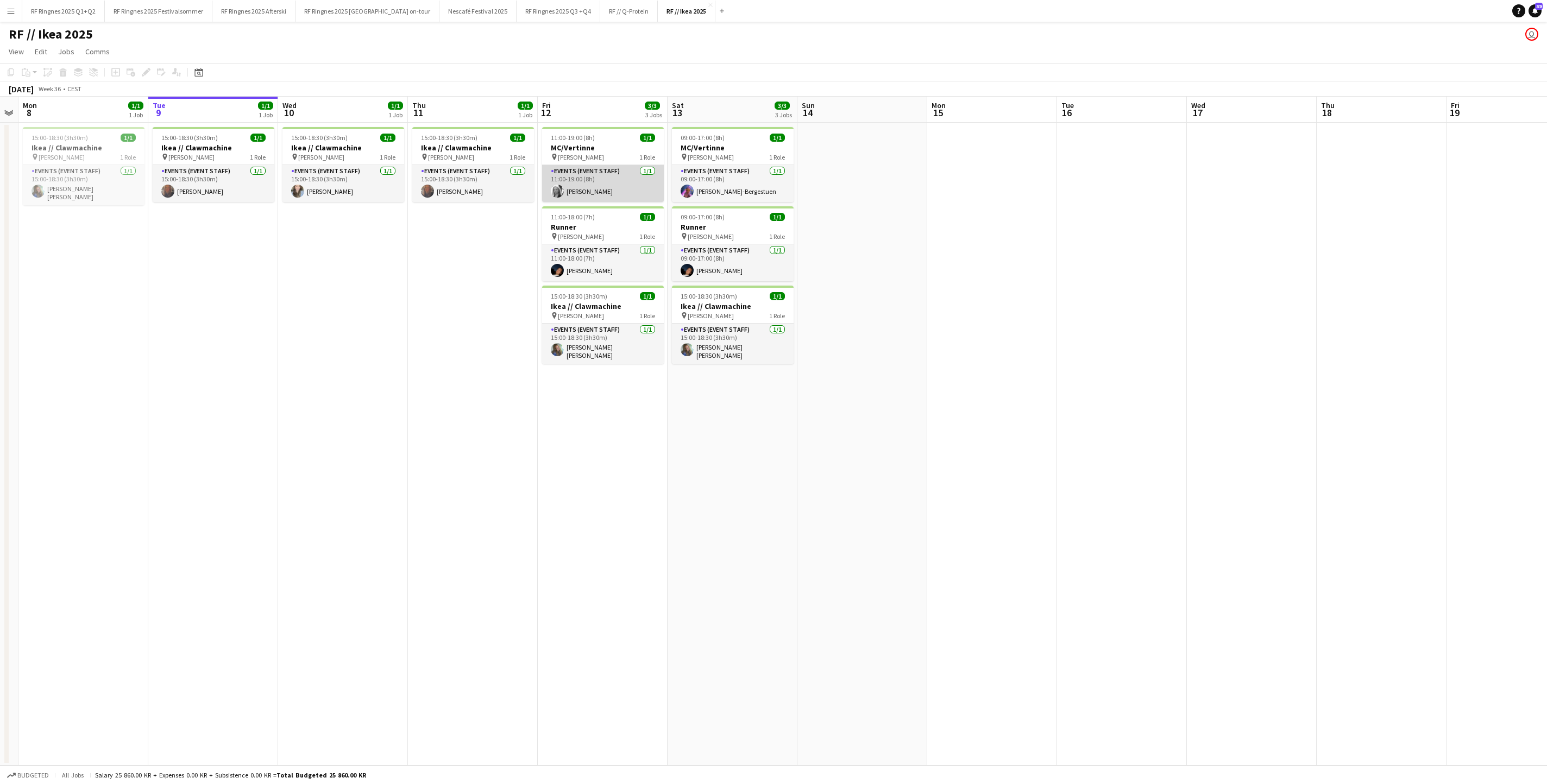
click at [617, 185] on app-card-role "Events (Event Staff) [DATE] 11:00-19:00 (8h) [PERSON_NAME]" at bounding box center [603, 184] width 122 height 37
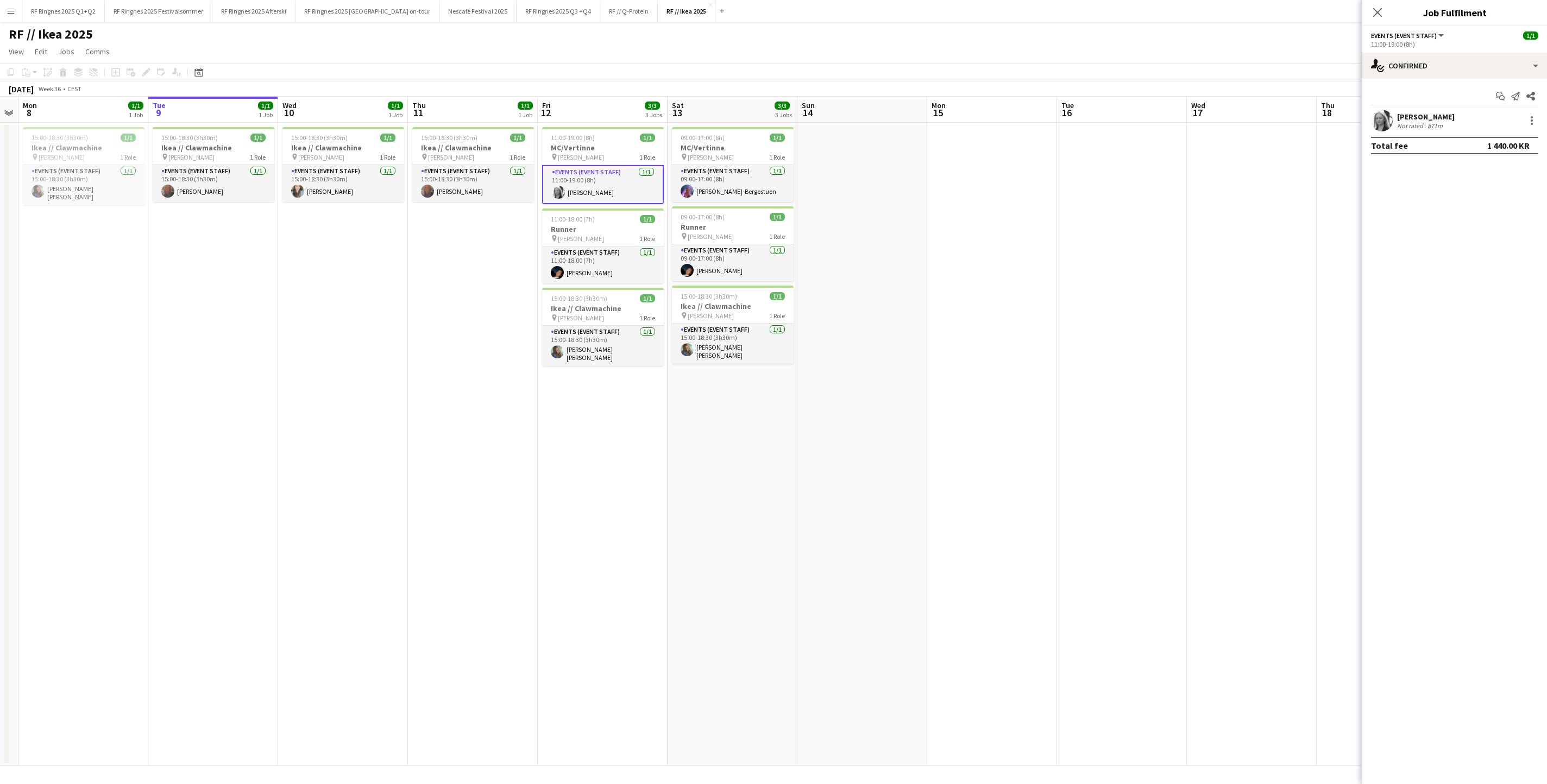
click at [1390, 116] on app-user-avatar at bounding box center [1382, 121] width 22 height 22
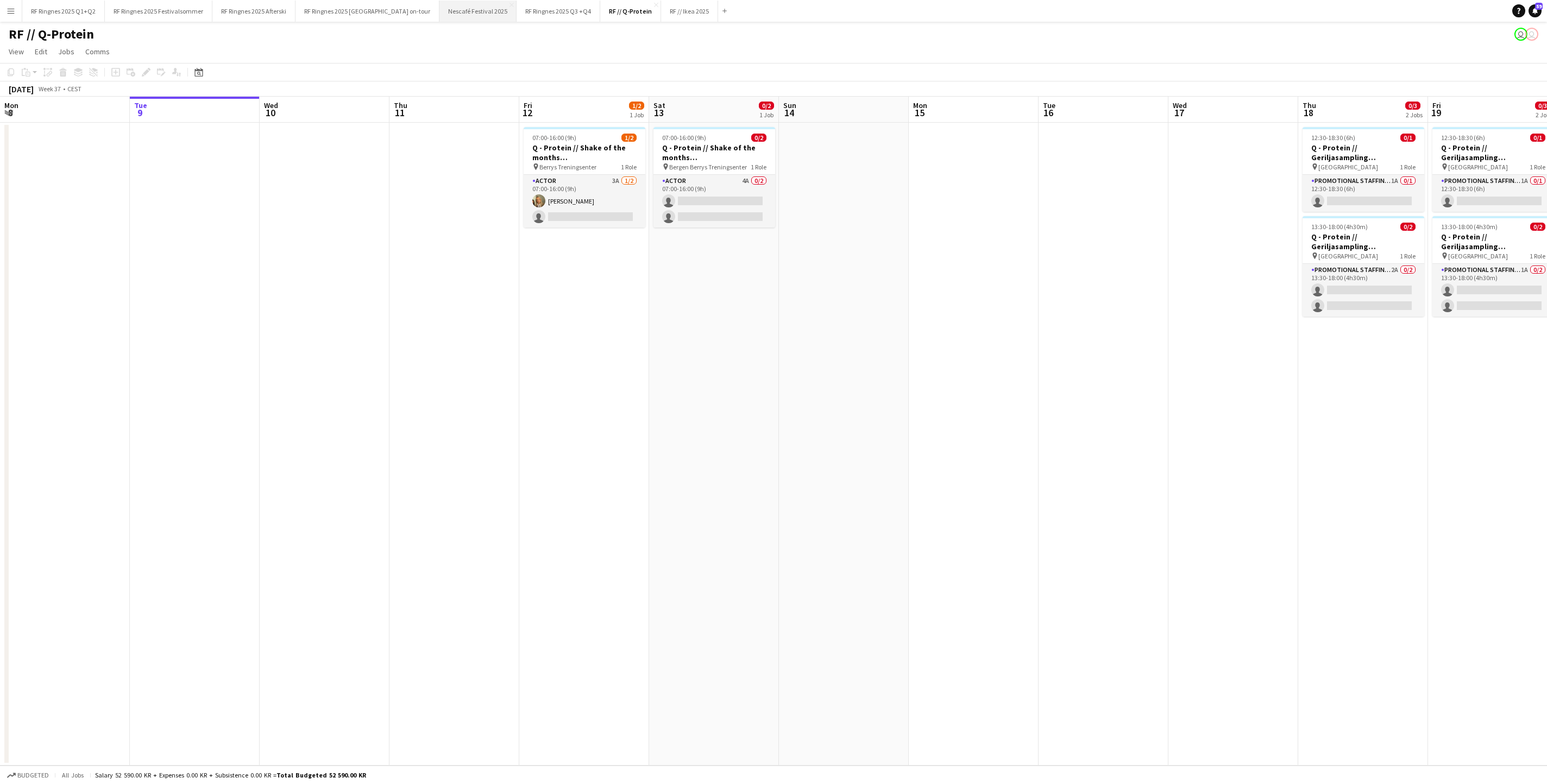
click at [516, 4] on button "Nescafé Festival 2025 Close" at bounding box center [478, 11] width 77 height 21
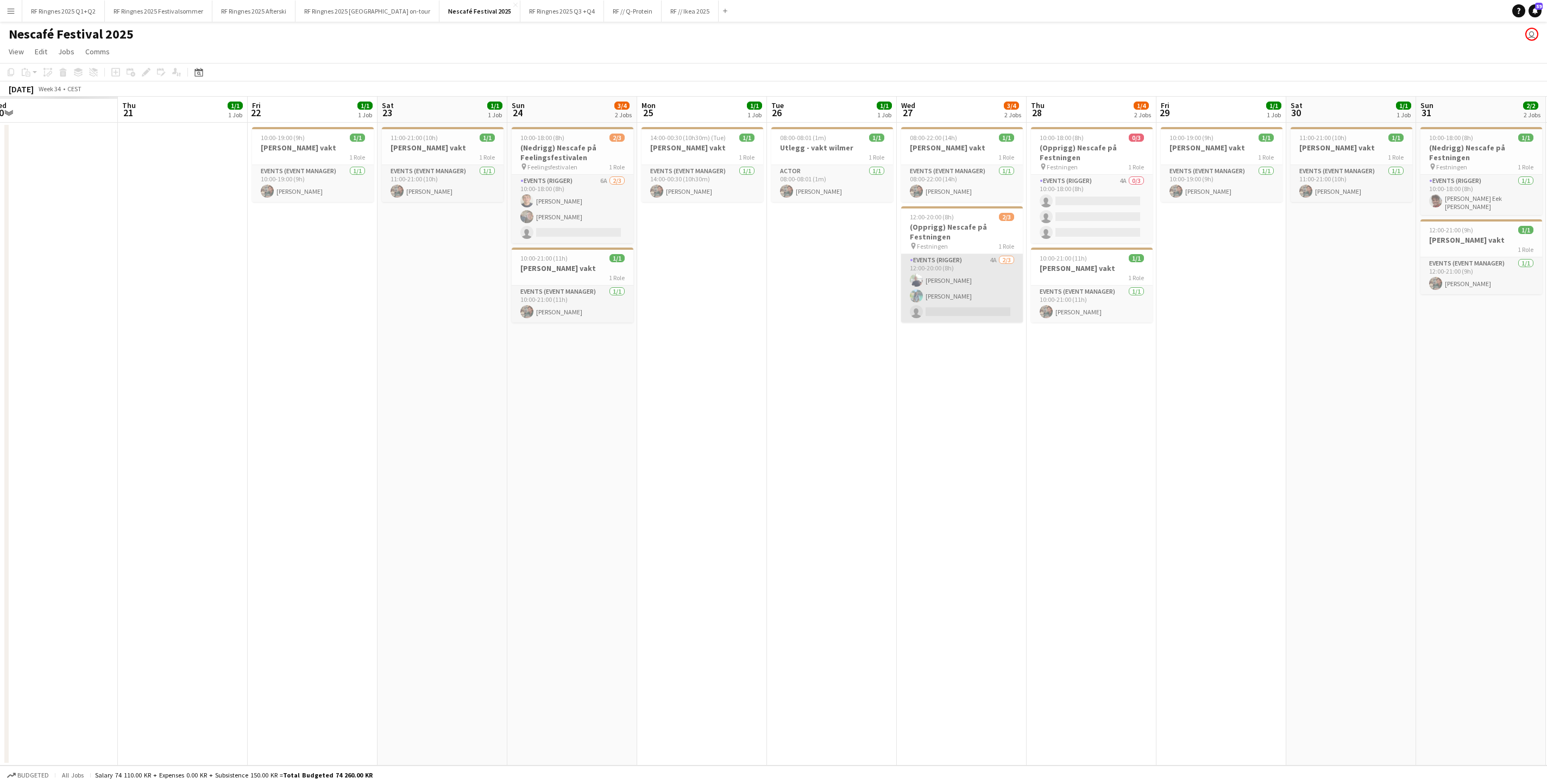
scroll to position [0, 377]
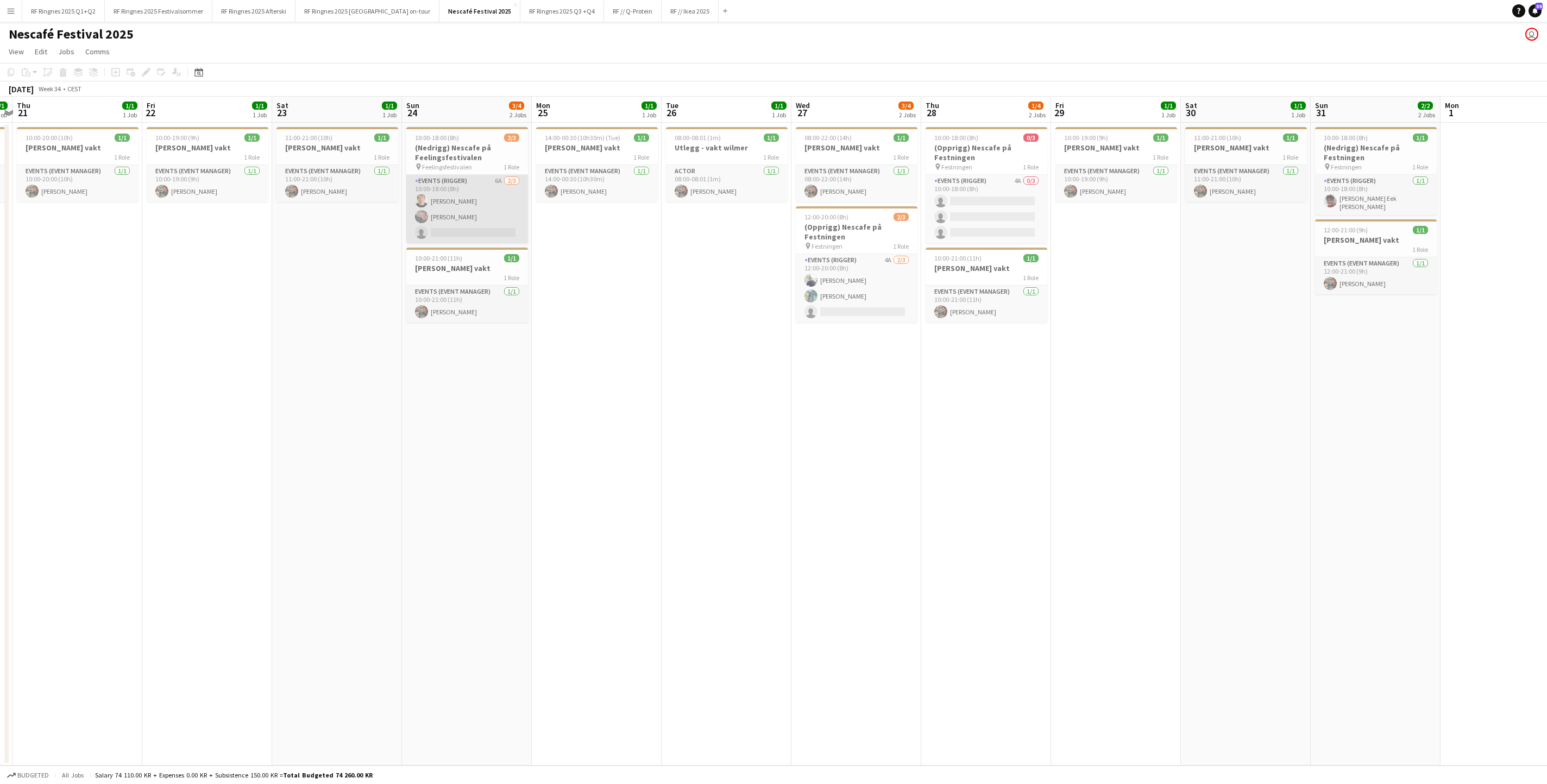
click at [469, 225] on app-card-role "Events (Rigger) 6A 2/3 10:00-18:00 (8h) Gustav Hjørnevik William Rudolfsen sing…" at bounding box center [467, 209] width 122 height 68
